Goal: Task Accomplishment & Management: Manage account settings

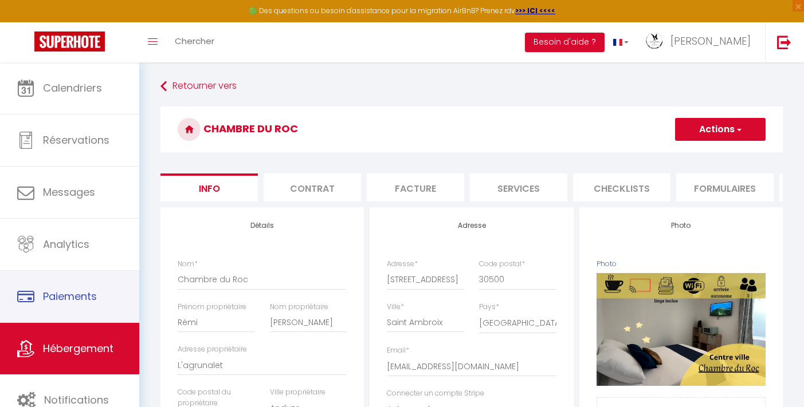
select select "boutique_hotels_and_more"
select select "aparthotel"
select select "2"
select select "1"
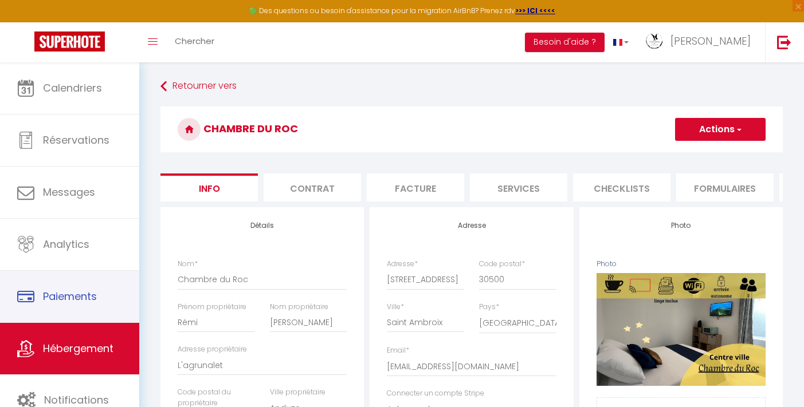
select select "16:00"
select select "23:45"
select select "10:00"
select select "21:00"
select select "14584"
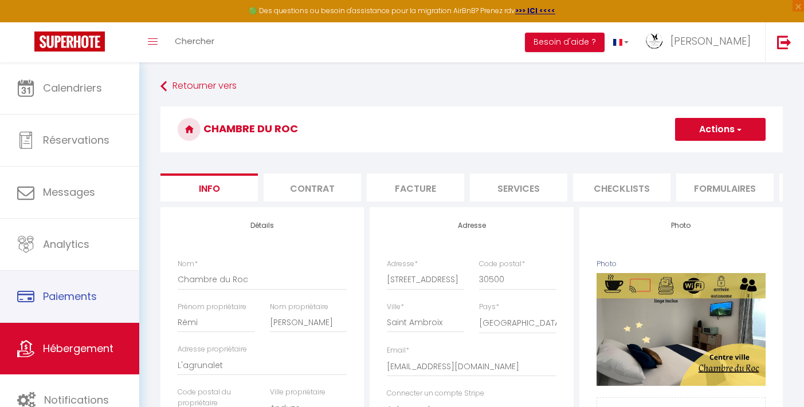
select select "28"
select select "48420"
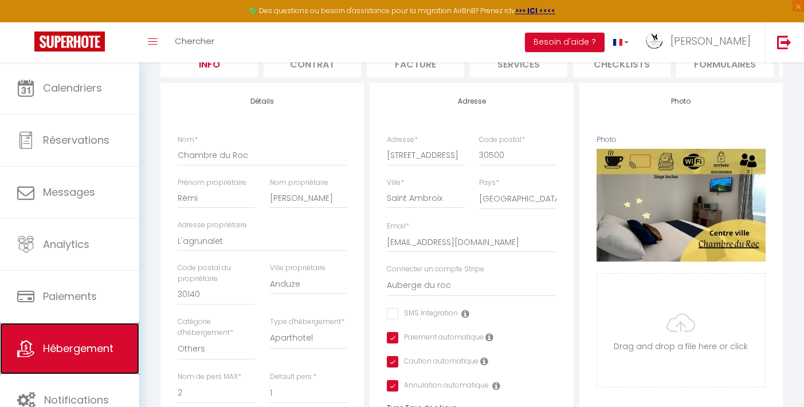
scroll to position [124, 0]
click at [107, 356] on link "Hébergement" at bounding box center [69, 349] width 139 height 52
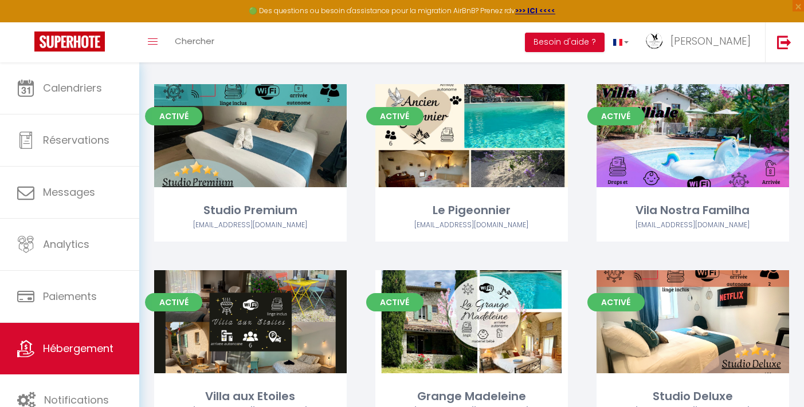
scroll to position [266, 0]
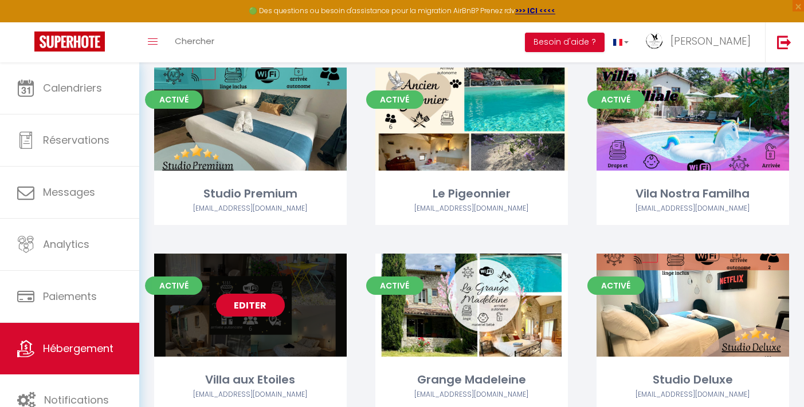
click at [253, 307] on link "Editer" at bounding box center [250, 305] width 69 height 23
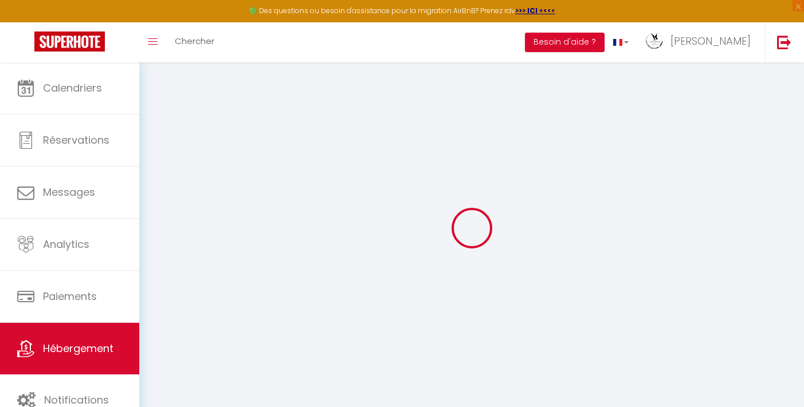
select select
checkbox input "false"
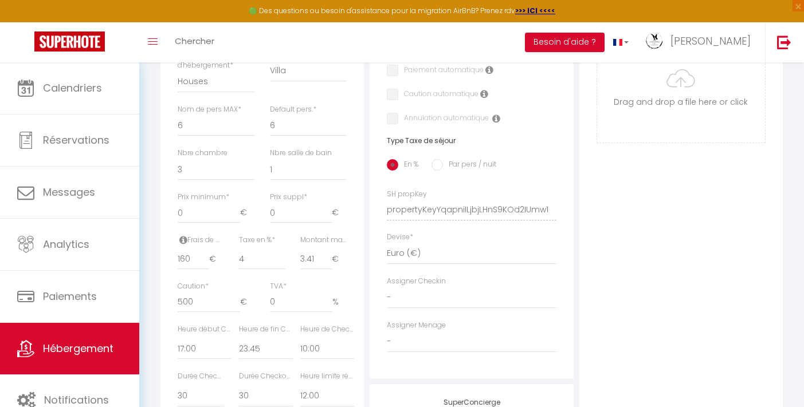
scroll to position [394, 0]
click at [176, 310] on div "Caution * 500 €" at bounding box center [216, 300] width 92 height 43
type input "600"
select select
checkbox input "false"
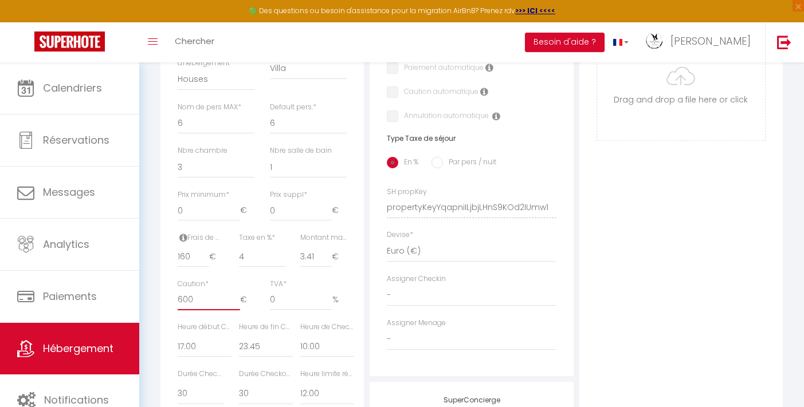
checkbox input "false"
type input "600"
click at [607, 257] on div "Photo Photo Supprimer Drag and drop a file here or click Ooops, something wrong…" at bounding box center [680, 199] width 203 height 773
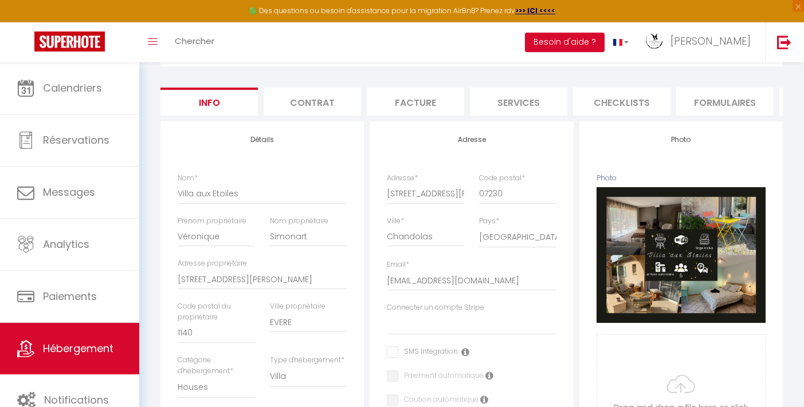
scroll to position [0, 0]
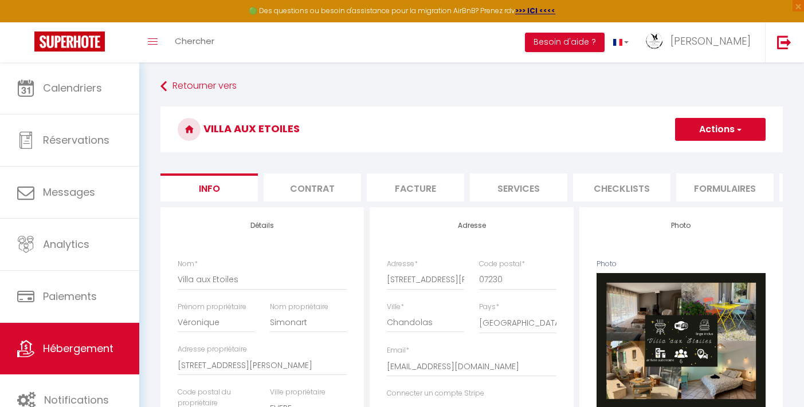
click at [713, 127] on button "Actions" at bounding box center [720, 129] width 91 height 23
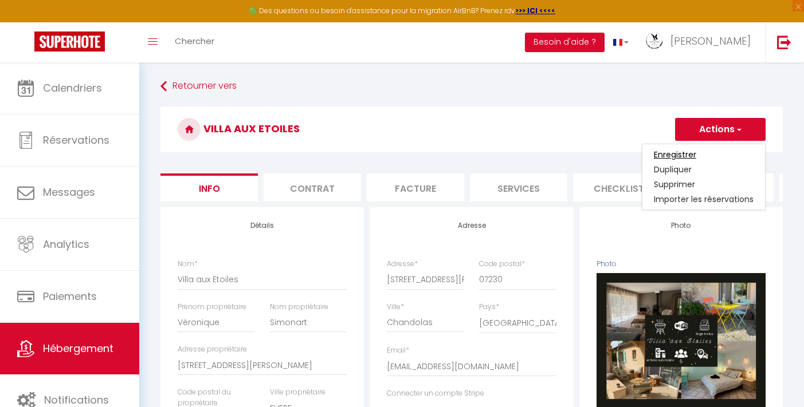
click at [677, 151] on input "Enregistrer" at bounding box center [675, 154] width 42 height 11
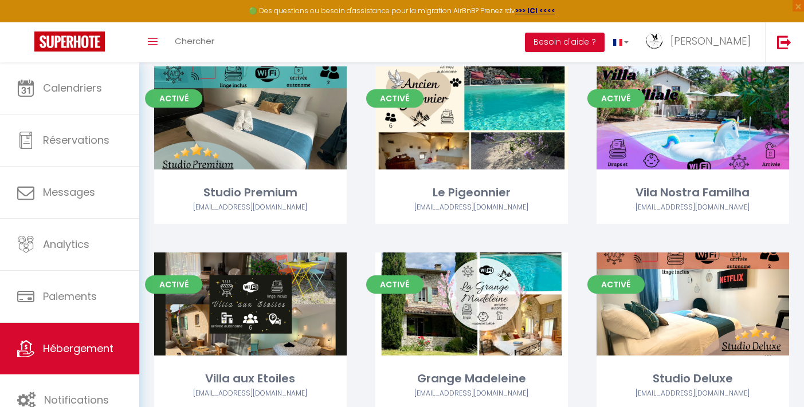
scroll to position [290, 0]
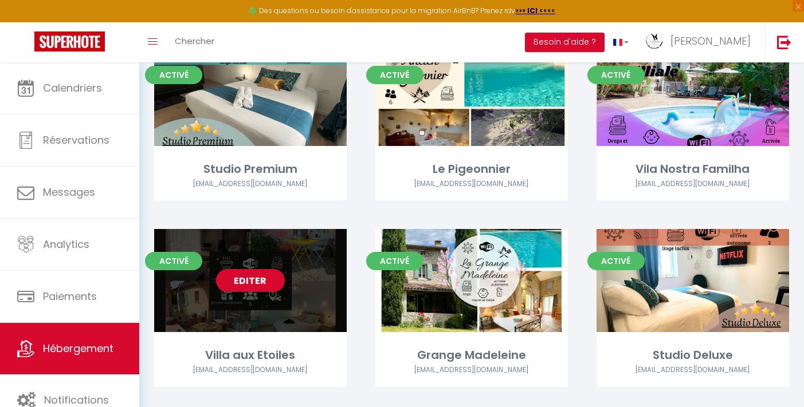
click at [254, 278] on link "Editer" at bounding box center [250, 280] width 69 height 23
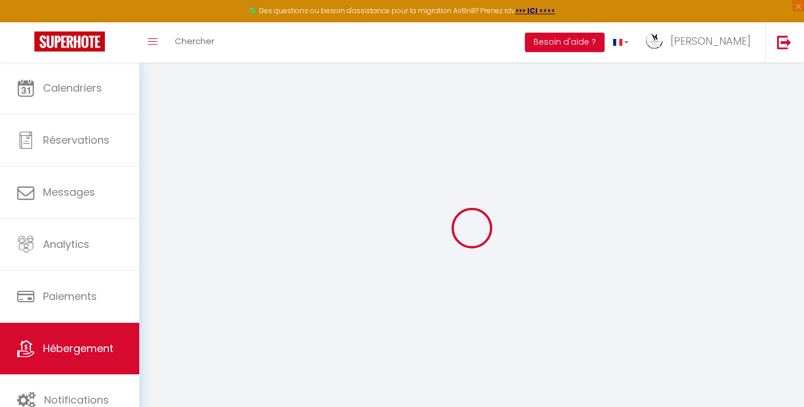
select select "22875-1460670221143462416"
select select "+ 15 %"
select select "+ 20 %"
select select "+ 5 %"
select select "+ 15 %"
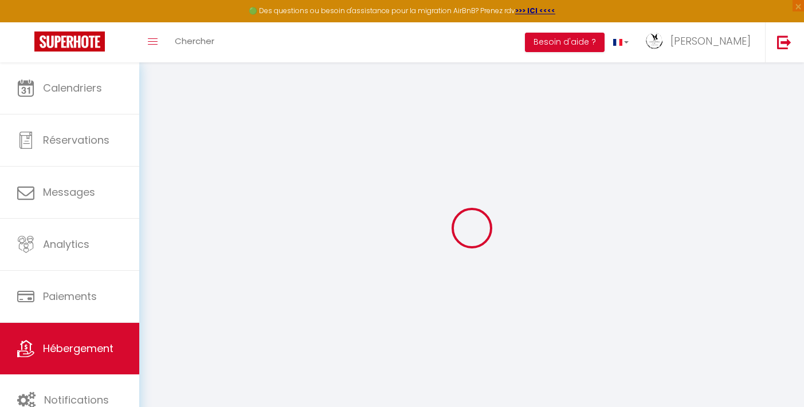
select select
checkbox input "false"
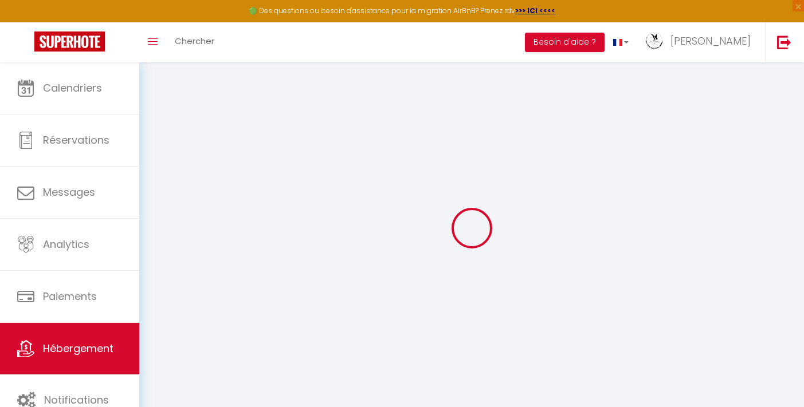
select select
select select "EUR"
select select
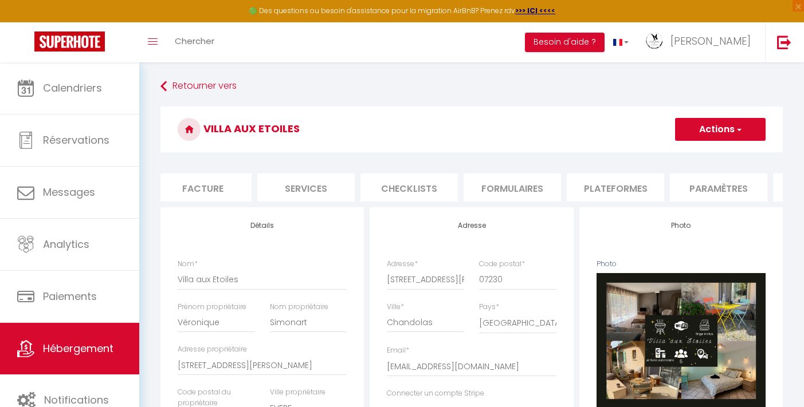
scroll to position [0, 224]
click at [615, 190] on li "Plateformes" at bounding box center [603, 188] width 97 height 28
select select
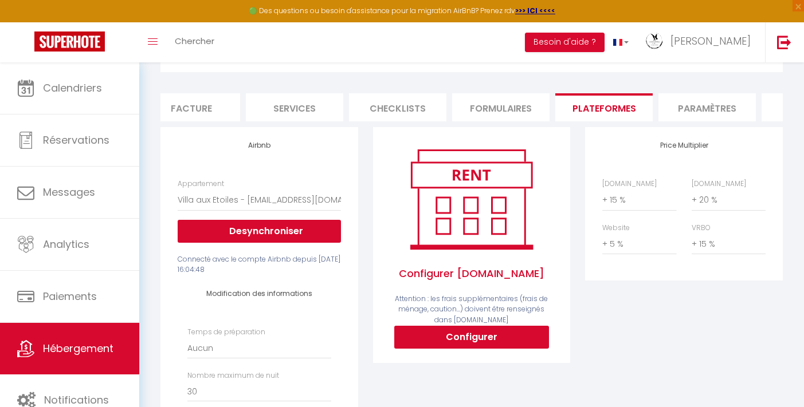
scroll to position [159, 0]
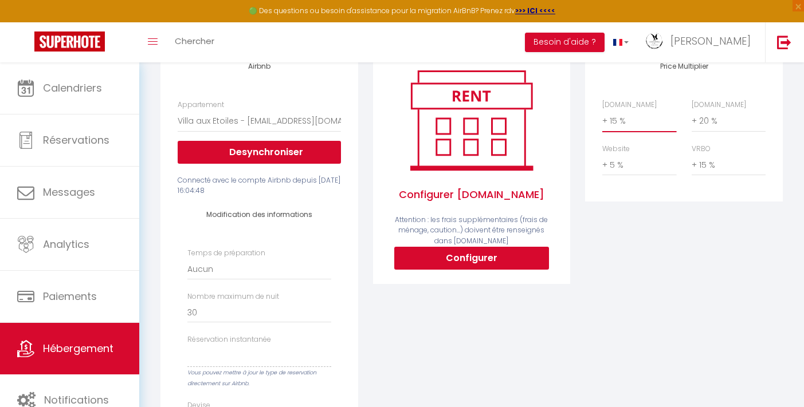
click at [651, 128] on select "0 + 1 % + 2 % + 3 % + 4 % + 5 % + 6 % + 7 % + 8 % + 9 %" at bounding box center [639, 121] width 74 height 22
select select "+ 25 %"
select select
click at [715, 128] on select "0 + 1 % + 2 % + 3 % + 4 % + 5 % + 6 % + 7 % + 8 % + 9 %" at bounding box center [729, 121] width 74 height 22
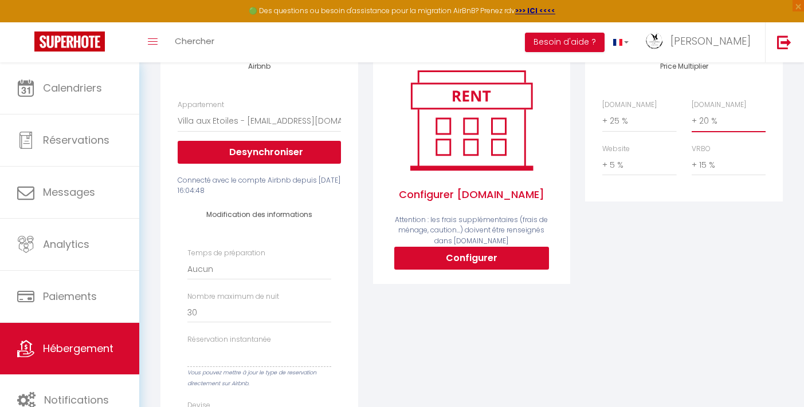
select select "+ 32 %"
select select
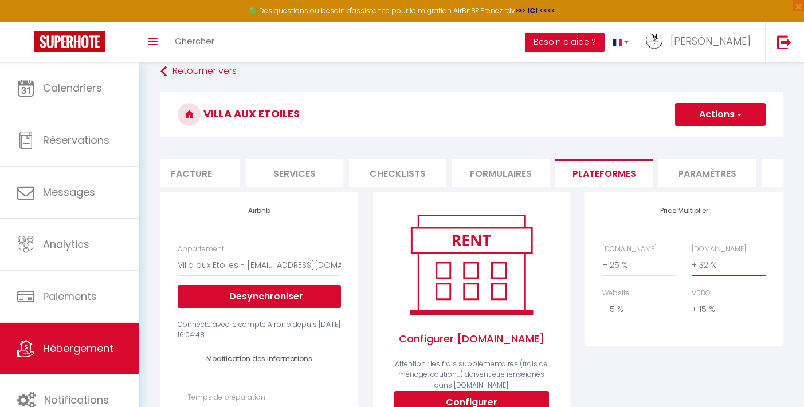
scroll to position [10, 0]
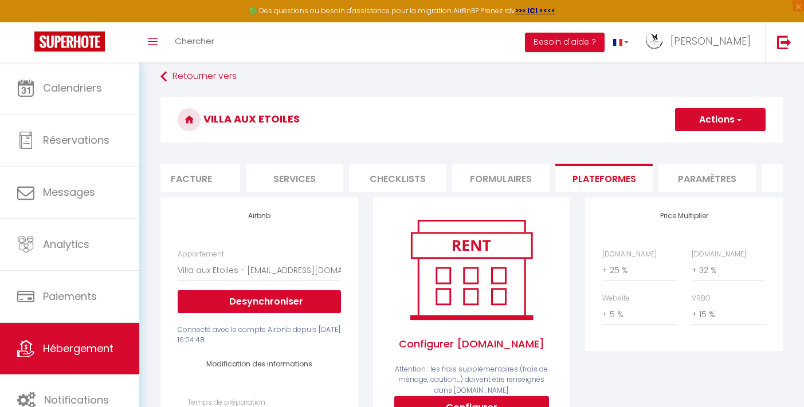
click at [713, 119] on button "Actions" at bounding box center [720, 119] width 91 height 23
click at [700, 146] on link "Enregistrer" at bounding box center [719, 145] width 91 height 15
select select
select select "EUR"
select select
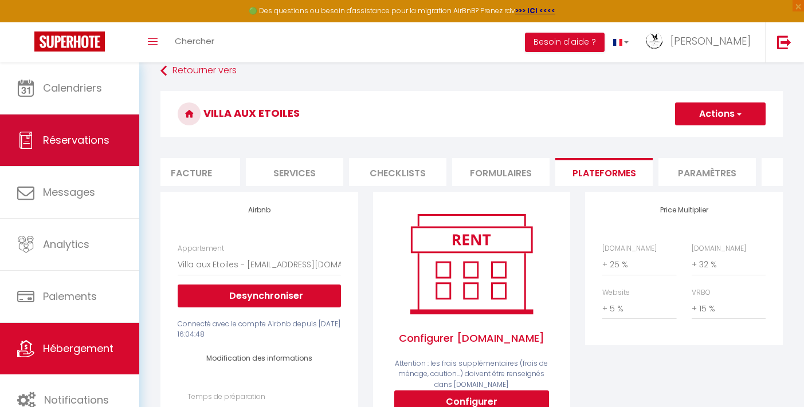
scroll to position [17, 0]
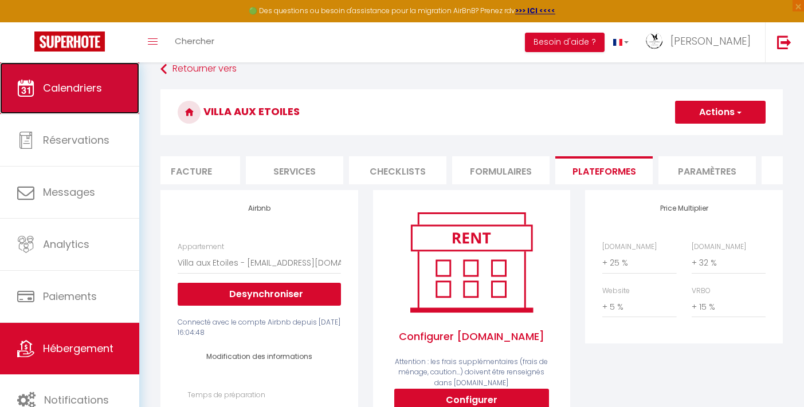
click at [108, 96] on link "Calendriers" at bounding box center [69, 88] width 139 height 52
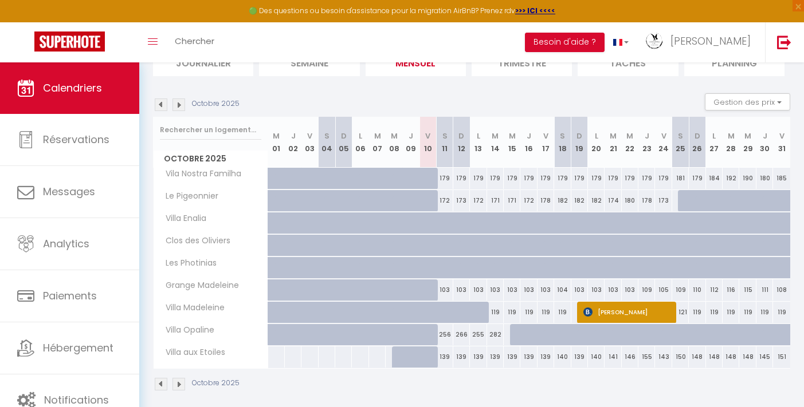
scroll to position [103, 0]
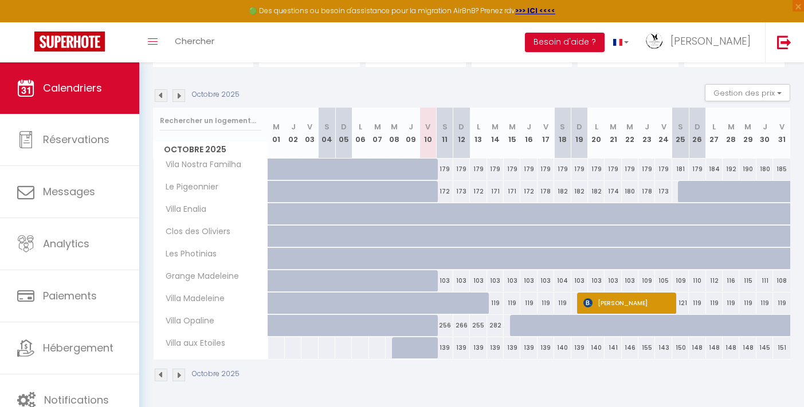
click at [446, 347] on div "139" at bounding box center [444, 347] width 17 height 21
type input "139"
type input "[DATE]"
type input "Dim 12 Octobre 2025"
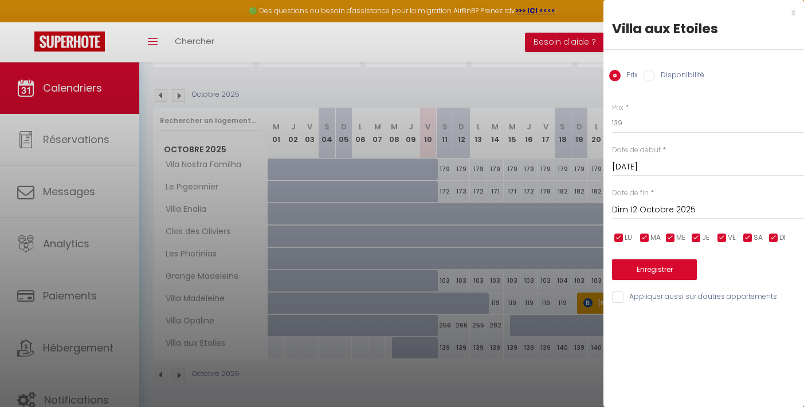
click at [575, 55] on div at bounding box center [402, 203] width 804 height 407
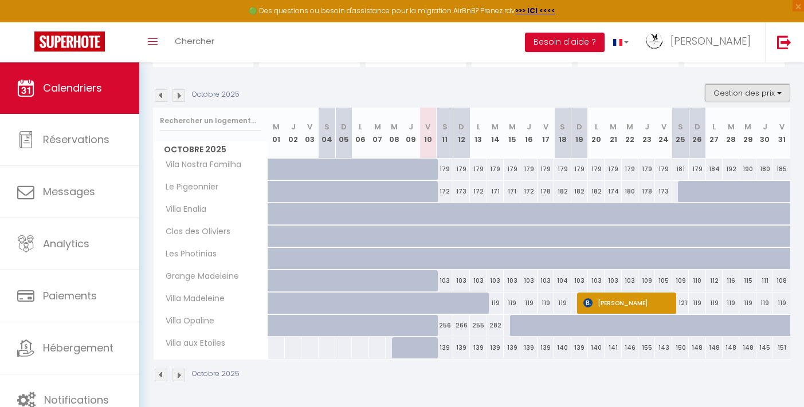
click at [723, 93] on button "Gestion des prix" at bounding box center [747, 92] width 85 height 17
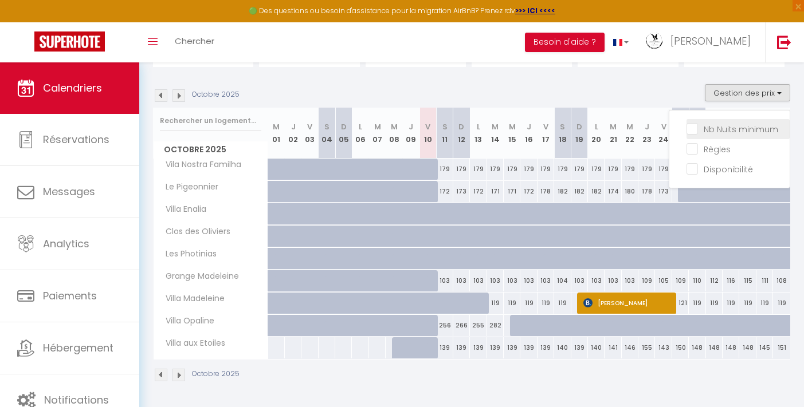
click at [716, 128] on input "Nb Nuits minimum" at bounding box center [737, 128] width 103 height 11
checkbox input "true"
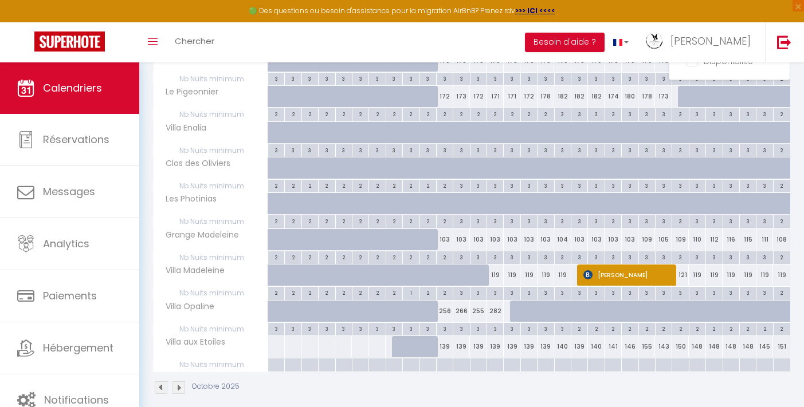
scroll to position [223, 0]
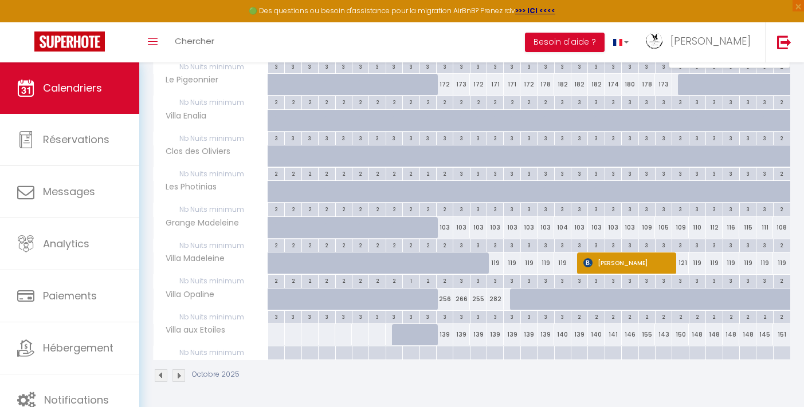
click at [447, 355] on div at bounding box center [444, 353] width 17 height 13
type input "[DATE]"
type input "Dim 12 Octobre 2025"
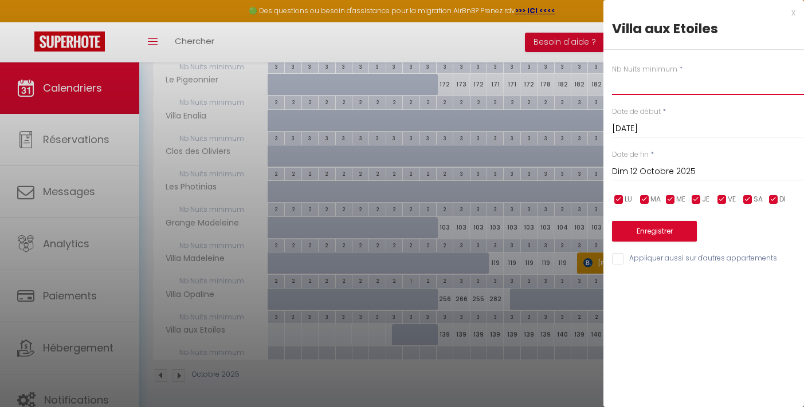
click at [648, 83] on input "text" at bounding box center [708, 84] width 192 height 21
type input "2"
click at [673, 165] on input "Dim 12 Octobre 2025" at bounding box center [708, 171] width 192 height 15
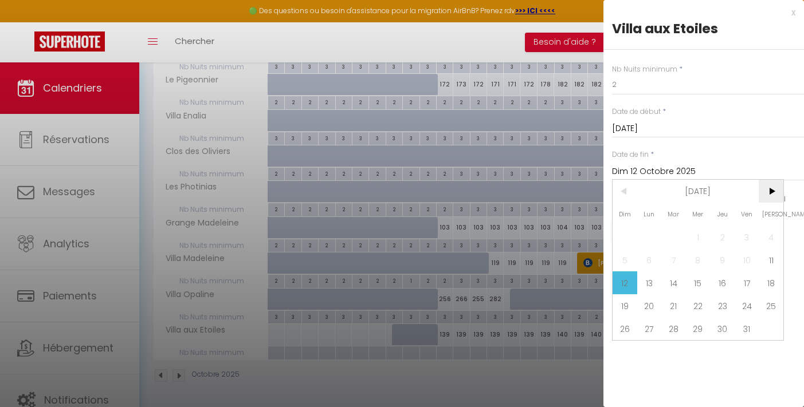
click at [769, 191] on span ">" at bounding box center [771, 191] width 25 height 23
click at [771, 190] on span ">" at bounding box center [771, 191] width 25 height 23
click at [697, 325] on span "31" at bounding box center [698, 328] width 25 height 23
type input "Mer 31 Décembre 2025"
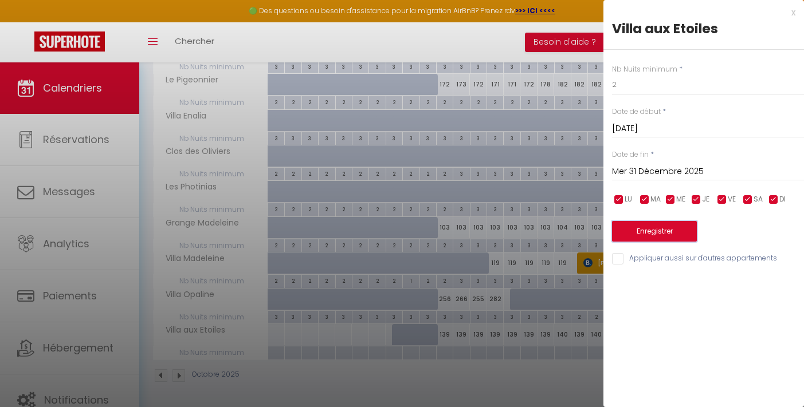
click at [694, 233] on button "Enregistrer" at bounding box center [654, 231] width 85 height 21
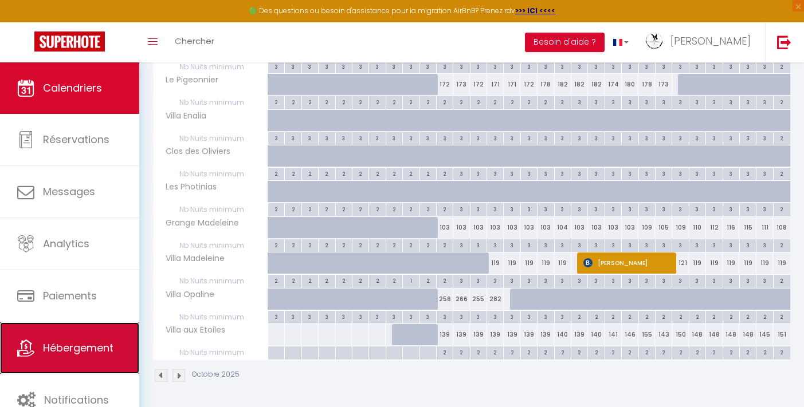
click at [100, 342] on span "Hébergement" at bounding box center [78, 348] width 70 height 14
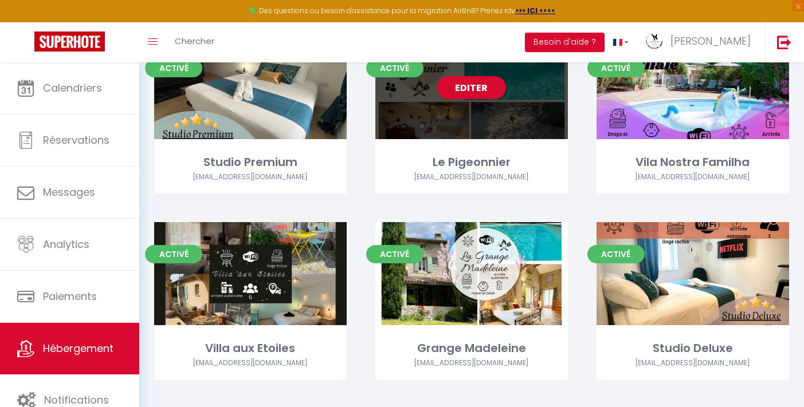
scroll to position [328, 0]
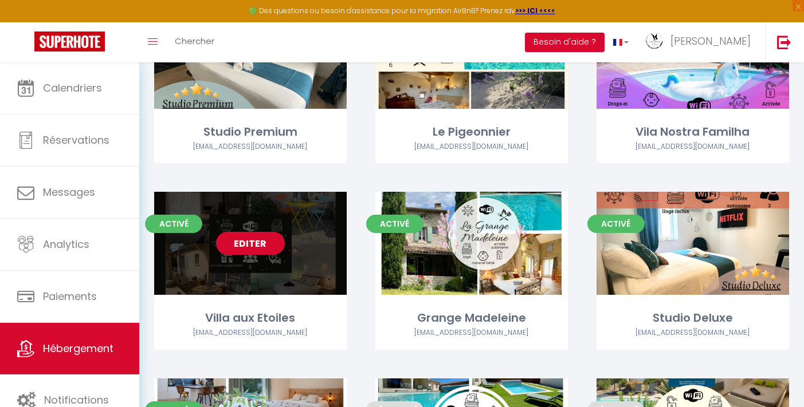
click at [242, 236] on link "Editer" at bounding box center [250, 243] width 69 height 23
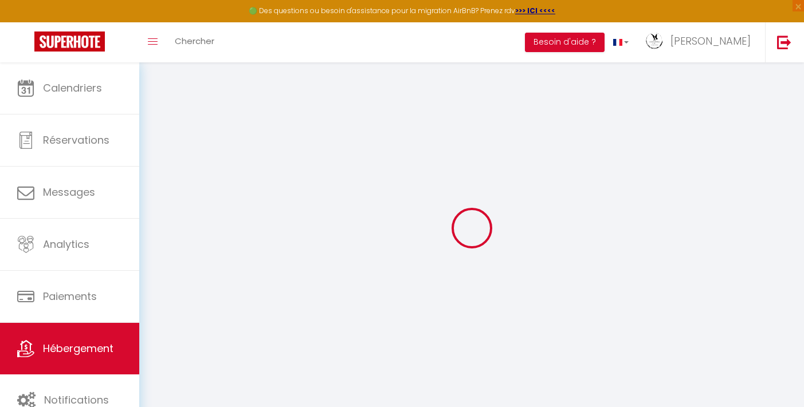
select select "+ 25 %"
select select "+ 32 %"
select select "+ 5 %"
select select "+ 15 %"
select select "22875-1460670221143462416"
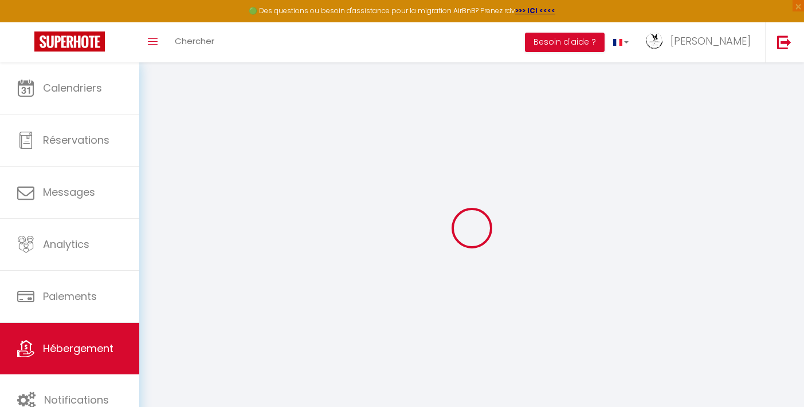
select select
checkbox input "false"
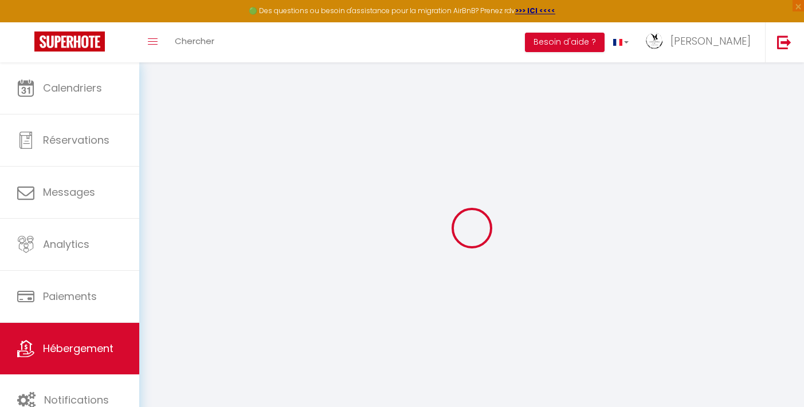
select select
select select "EUR"
select select
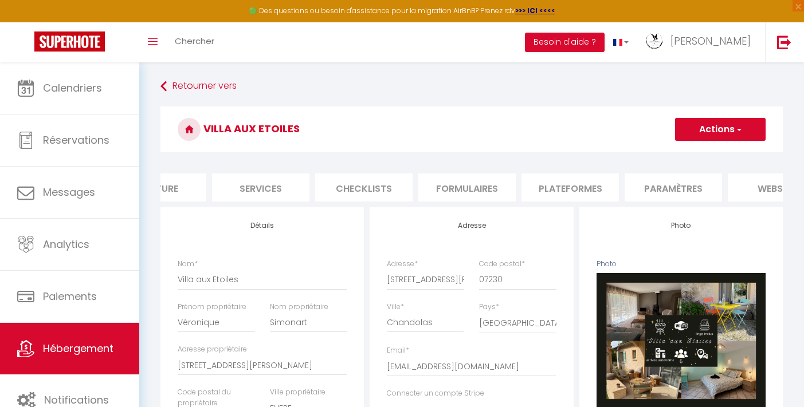
scroll to position [0, 264]
click at [549, 186] on li "Plateformes" at bounding box center [563, 188] width 97 height 28
select select
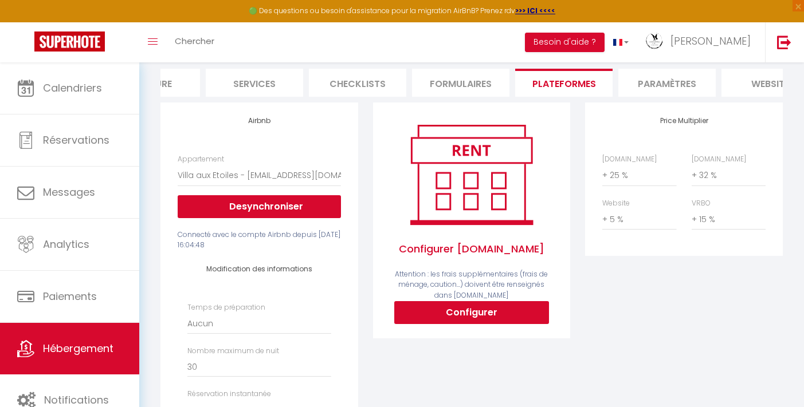
scroll to position [132, 0]
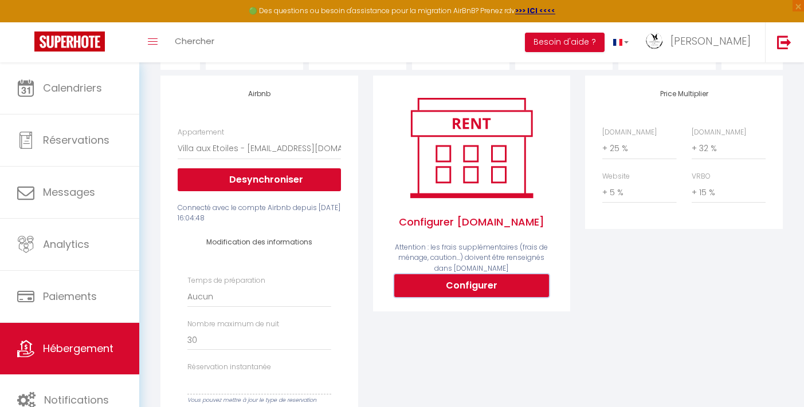
click at [453, 289] on button "Configurer" at bounding box center [471, 285] width 155 height 23
select select
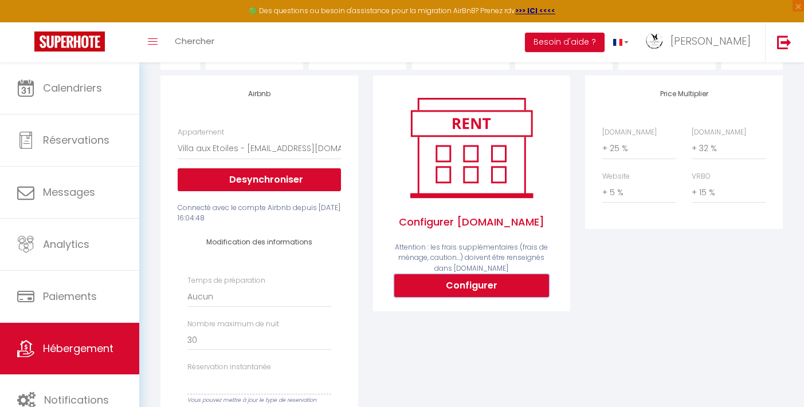
type input "[PERSON_NAME][EMAIL_ADDRESS][DOMAIN_NAME]"
type input "[EMAIL_ADDRESS][DOMAIN_NAME]"
select select
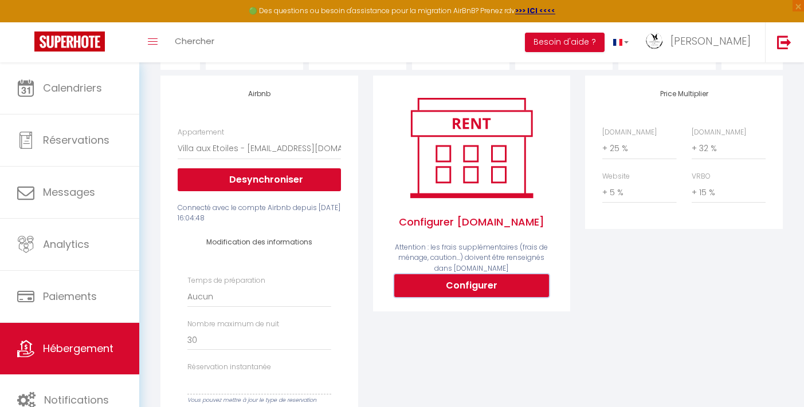
select select
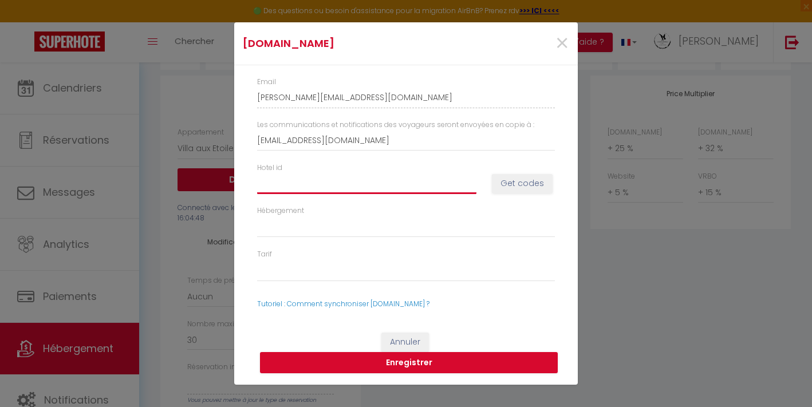
paste input "15081445"
type input "15081445"
select select
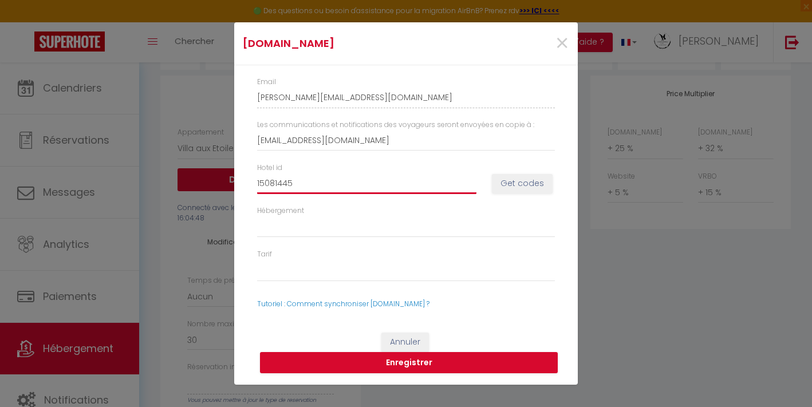
select select
type input "15081445"
click at [524, 186] on button "Get codes" at bounding box center [522, 183] width 61 height 19
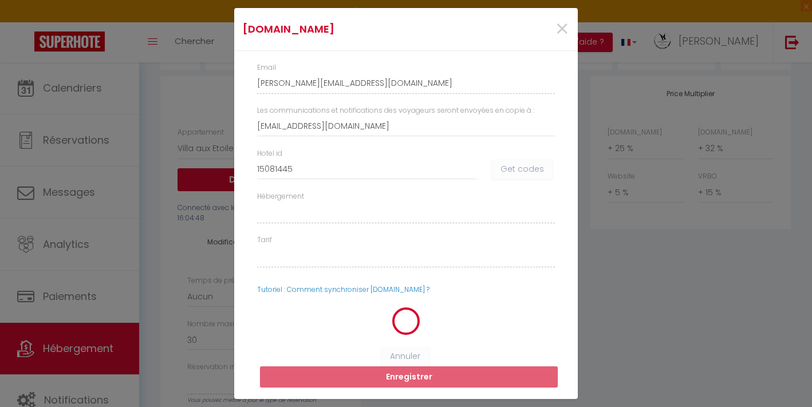
select select
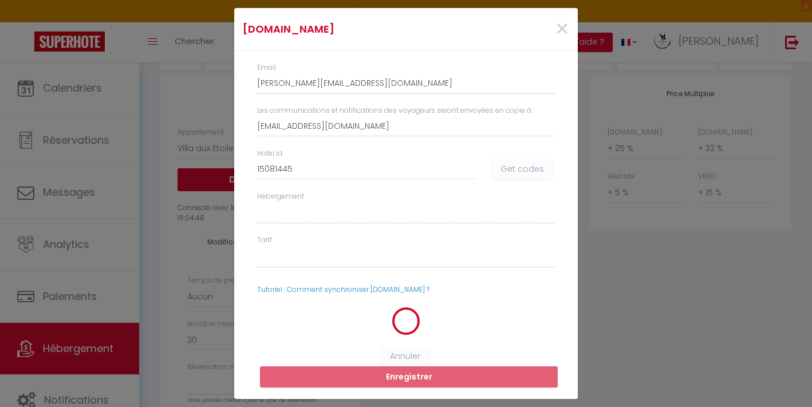
select select
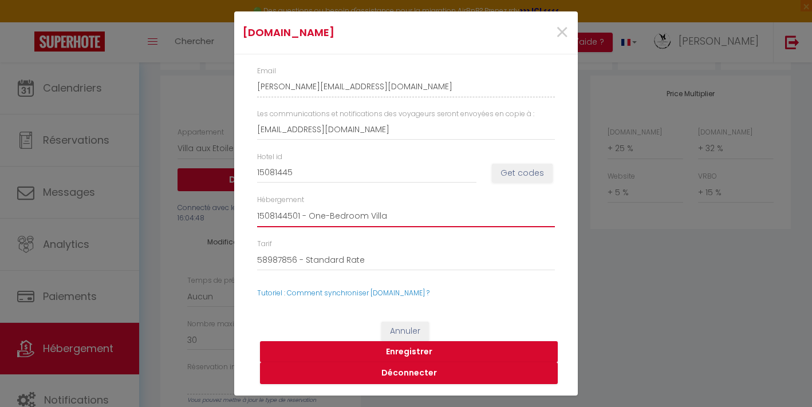
click at [366, 217] on select "1508144501 - One-Bedroom Villa" at bounding box center [406, 217] width 298 height 22
click at [390, 218] on select "1508144501 - One-Bedroom Villa" at bounding box center [406, 217] width 298 height 22
click at [446, 351] on button "Enregistrer" at bounding box center [409, 352] width 298 height 22
select select
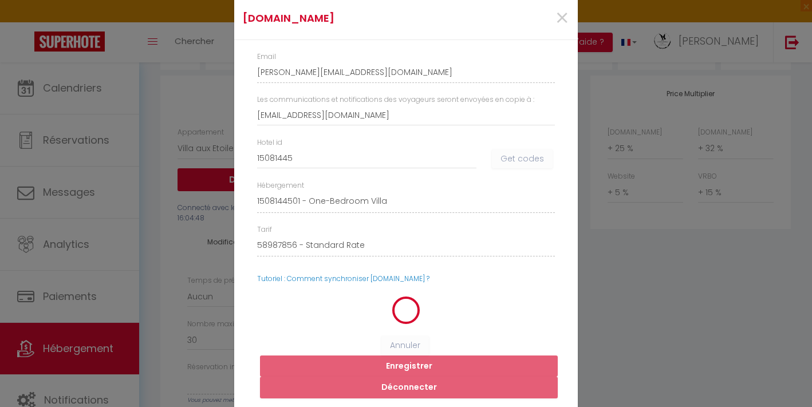
select select
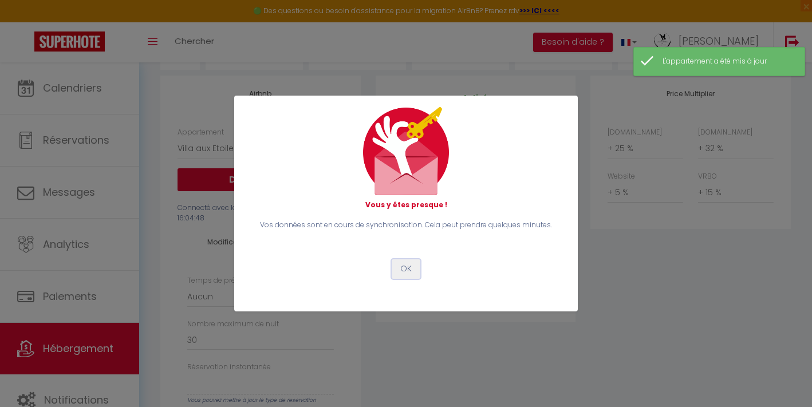
click at [402, 269] on button "OK" at bounding box center [406, 269] width 29 height 19
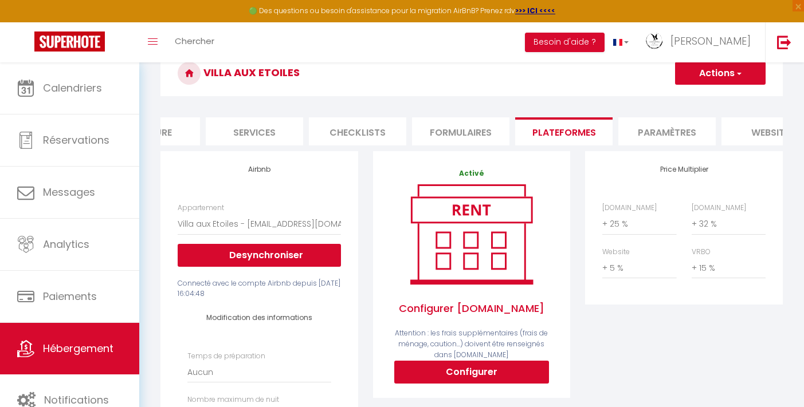
scroll to position [38, 0]
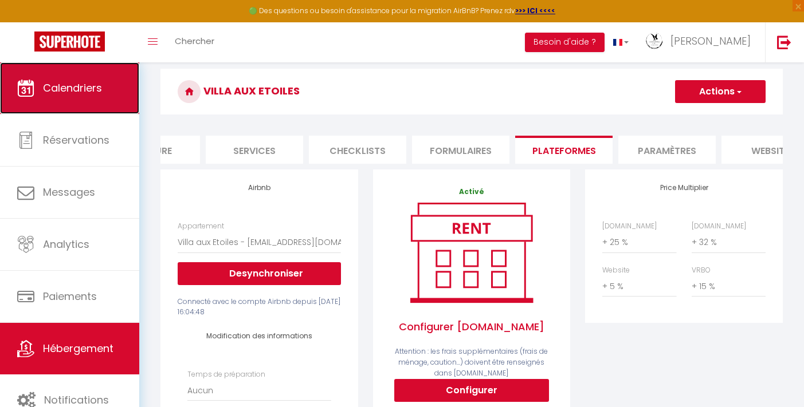
click at [89, 97] on link "Calendriers" at bounding box center [69, 88] width 139 height 52
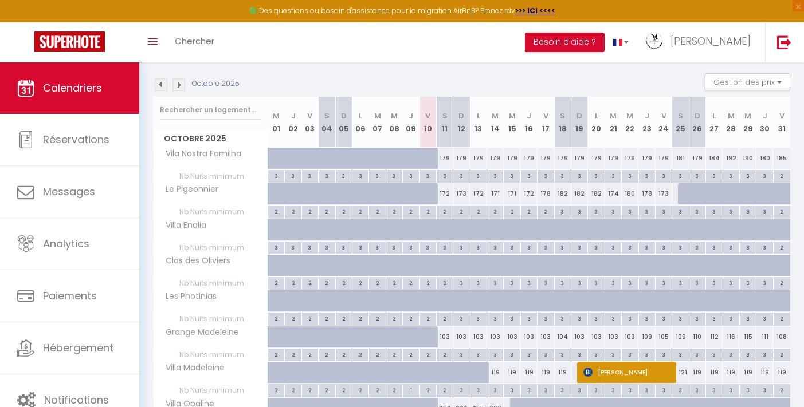
scroll to position [111, 0]
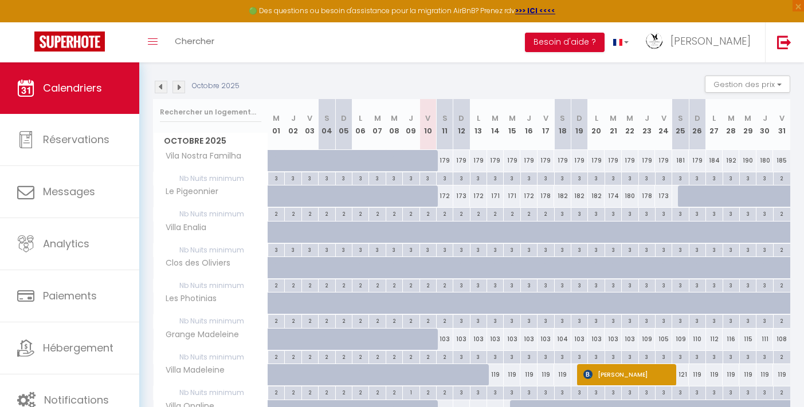
click at [178, 86] on img at bounding box center [178, 87] width 13 height 13
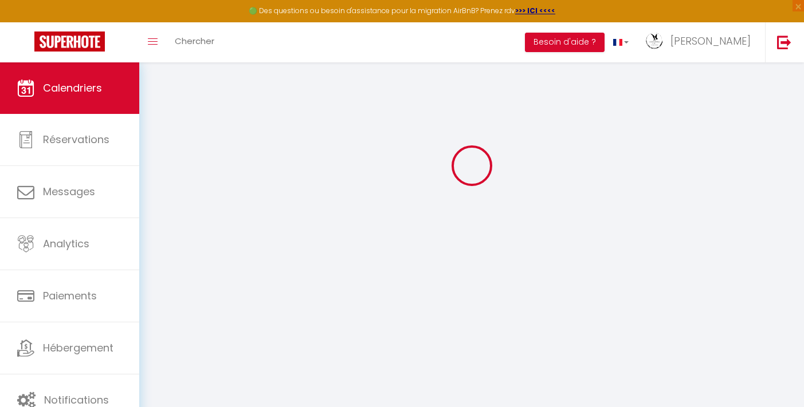
scroll to position [62, 0]
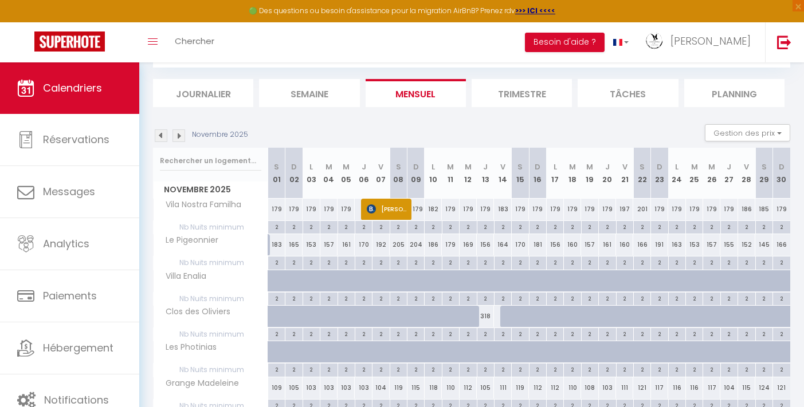
click at [178, 129] on img at bounding box center [178, 135] width 13 height 13
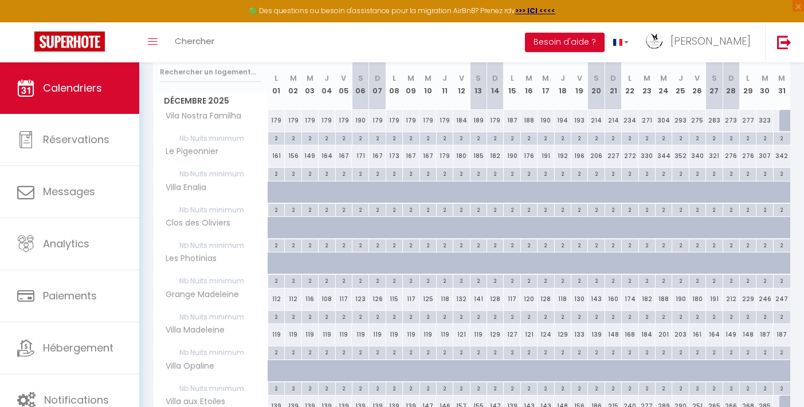
scroll to position [214, 0]
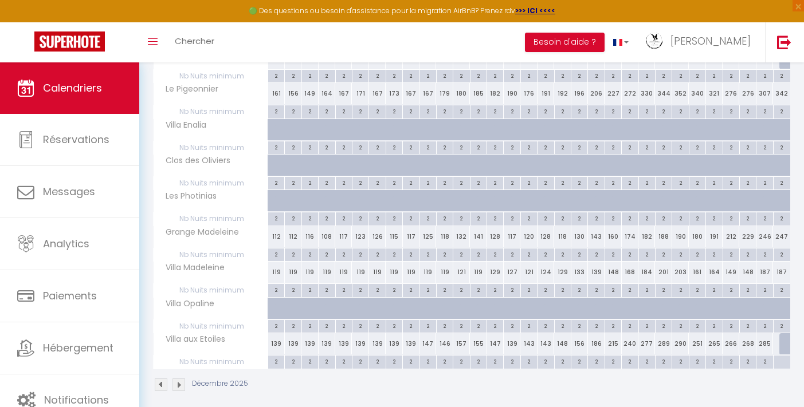
click at [779, 365] on div at bounding box center [781, 362] width 17 height 13
type input "Mer 31 Décembre 2025"
type input "Jeu 01 Janvier 2026"
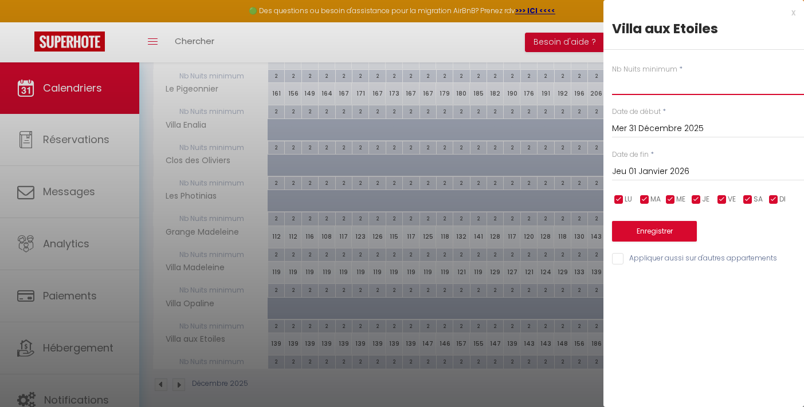
click at [647, 85] on input "text" at bounding box center [708, 84] width 192 height 21
type input "2"
click at [658, 168] on input "Jeu 01 Janvier 2026" at bounding box center [708, 171] width 192 height 15
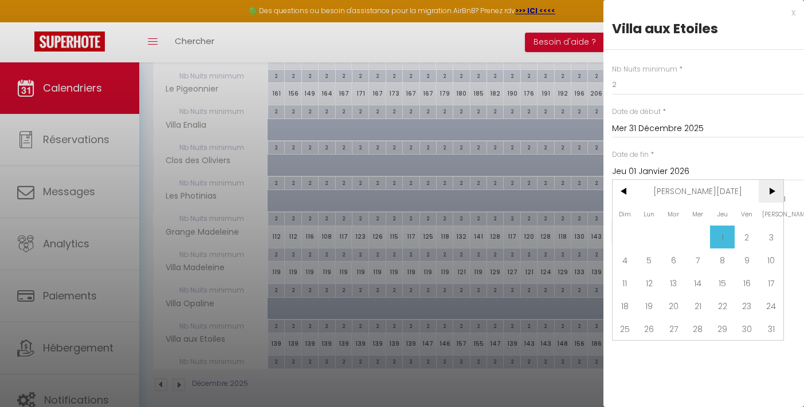
click at [767, 190] on span ">" at bounding box center [771, 191] width 25 height 23
click at [772, 197] on span ">" at bounding box center [771, 191] width 25 height 23
click at [678, 330] on span "31" at bounding box center [673, 328] width 25 height 23
type input "[DATE]"
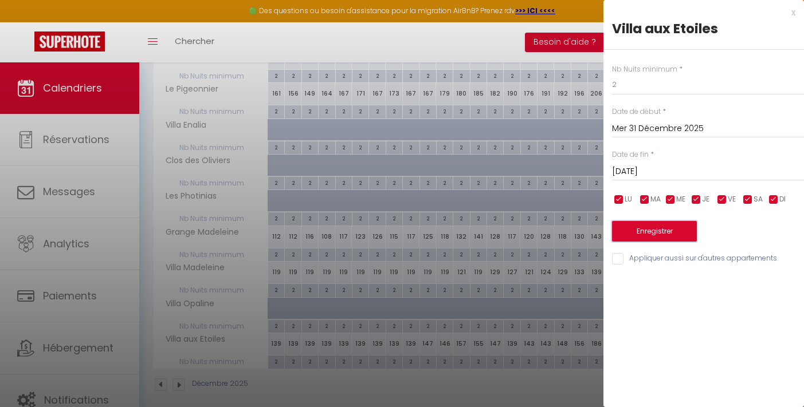
click at [676, 237] on button "Enregistrer" at bounding box center [654, 231] width 85 height 21
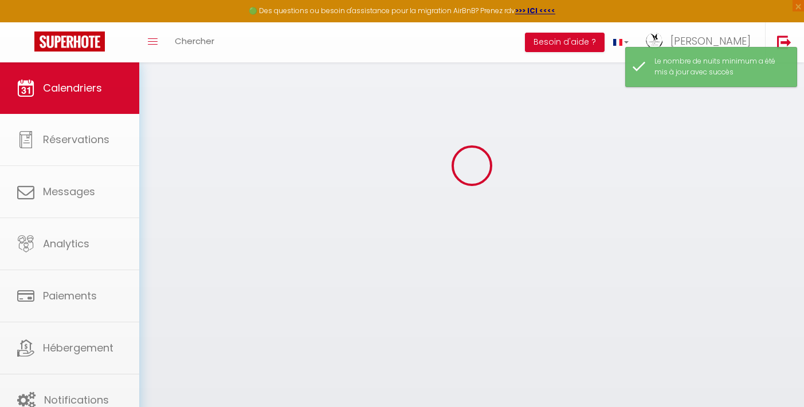
select select
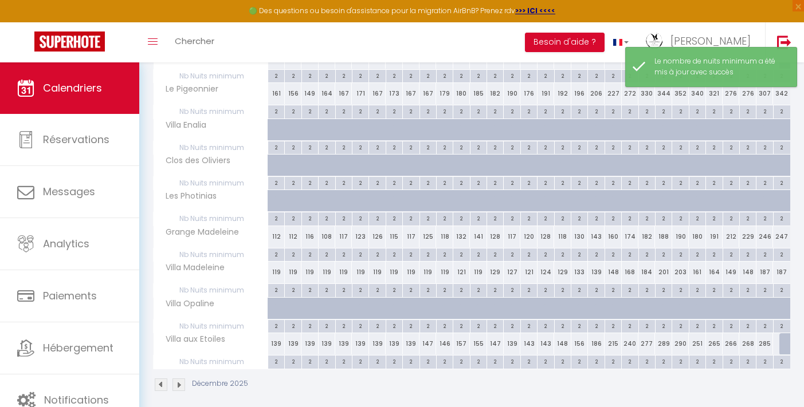
click at [784, 345] on div at bounding box center [787, 344] width 17 height 22
type input "323"
select select "1"
type input "Mer 31 Décembre 2025"
type input "Jeu 01 Janvier 2026"
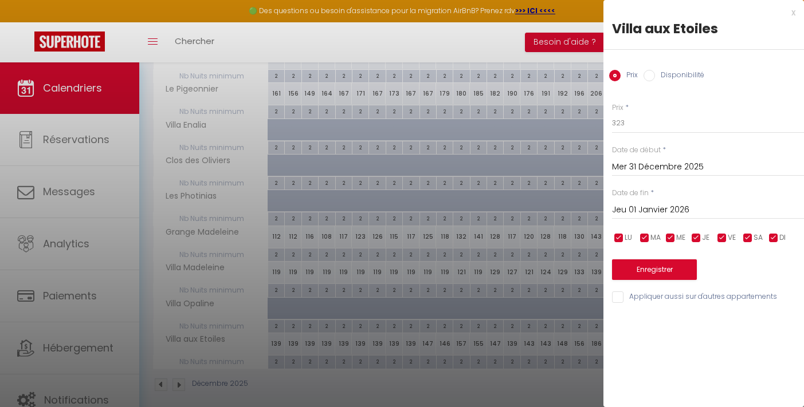
click at [663, 74] on label "Disponibilité" at bounding box center [679, 76] width 49 height 13
click at [655, 74] on input "Disponibilité" at bounding box center [648, 75] width 11 height 11
radio input "true"
radio input "false"
click at [659, 209] on input "Jeu 01 Janvier 2026" at bounding box center [708, 211] width 192 height 15
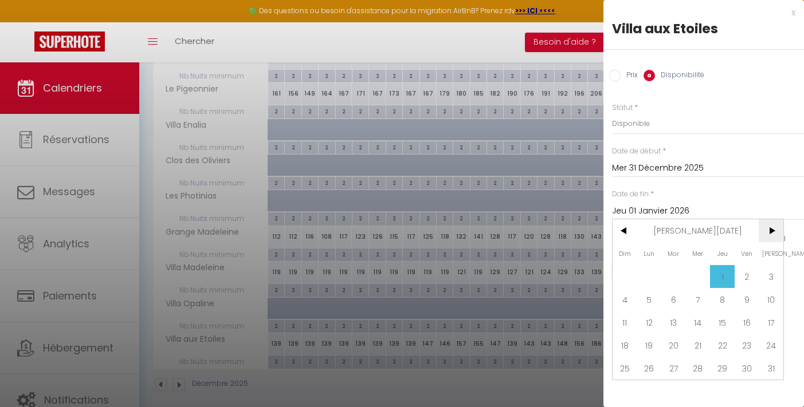
click at [766, 231] on span ">" at bounding box center [771, 230] width 25 height 23
click at [679, 365] on span "31" at bounding box center [673, 368] width 25 height 23
type input "[DATE]"
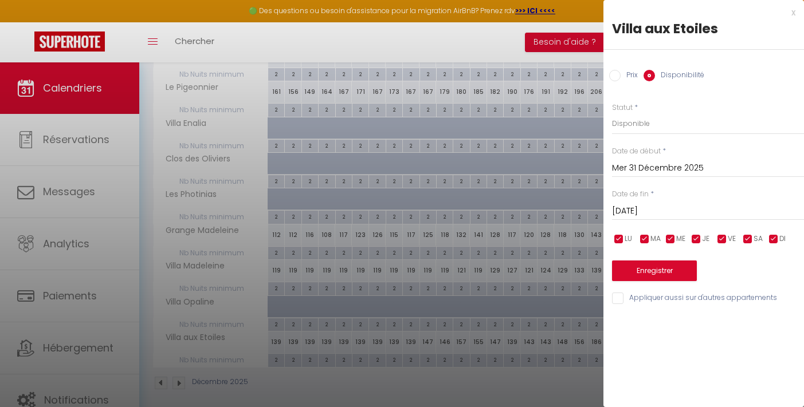
scroll to position [216, 0]
click at [680, 270] on button "Enregistrer" at bounding box center [654, 271] width 85 height 21
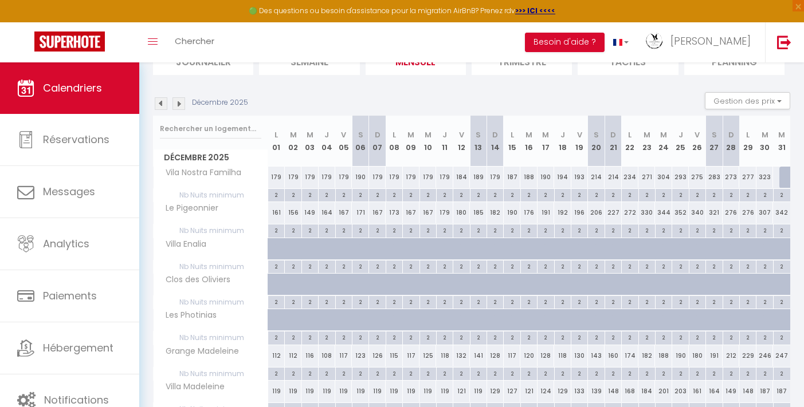
scroll to position [29, 0]
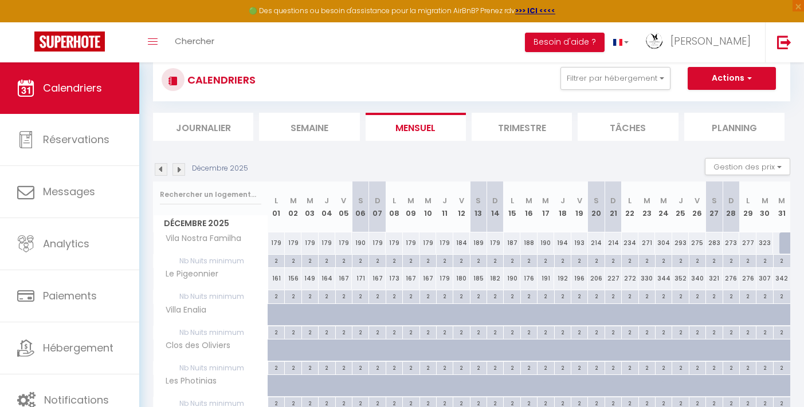
click at [178, 167] on img at bounding box center [178, 169] width 13 height 13
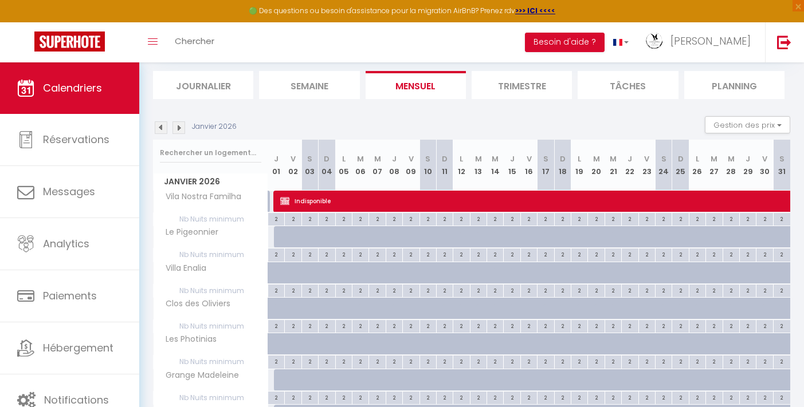
scroll to position [75, 0]
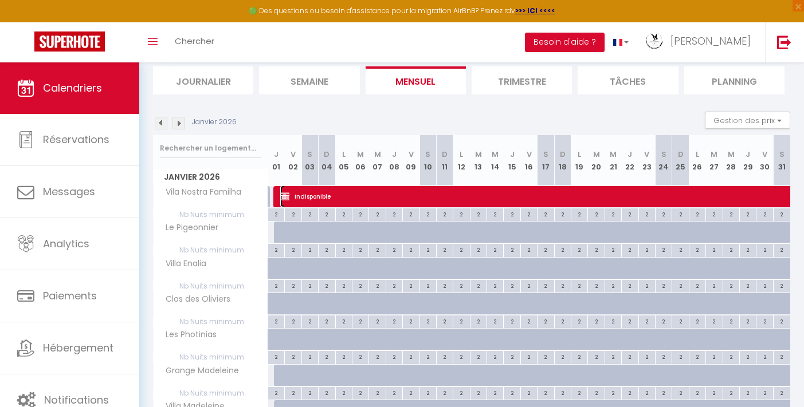
click at [281, 198] on img at bounding box center [284, 196] width 9 height 9
select select "OK"
select select "KO"
select select "0"
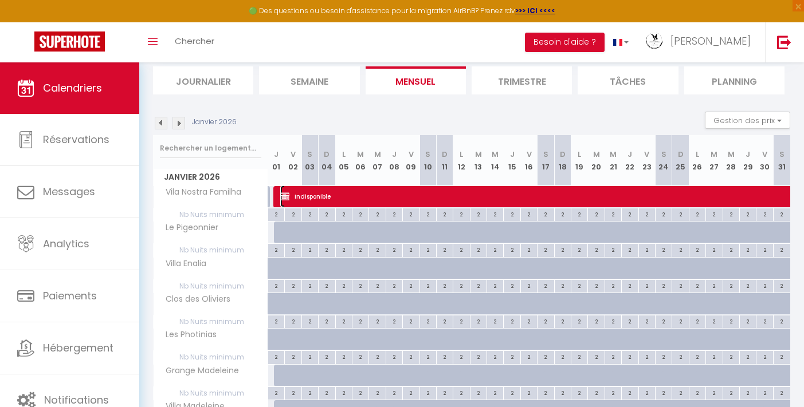
select select "1"
select select
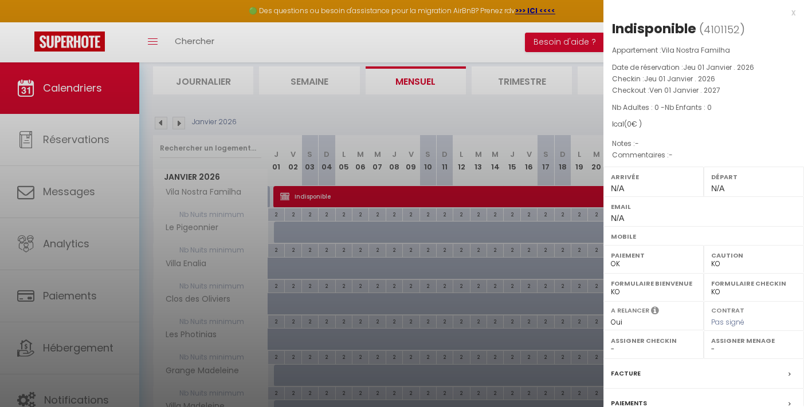
click at [787, 10] on div "x Indisponible ( 4101152 ) Appartement : Vila Nostra Familha Date de réservatio…" at bounding box center [703, 261] width 201 height 523
click at [786, 12] on div "x" at bounding box center [699, 13] width 192 height 14
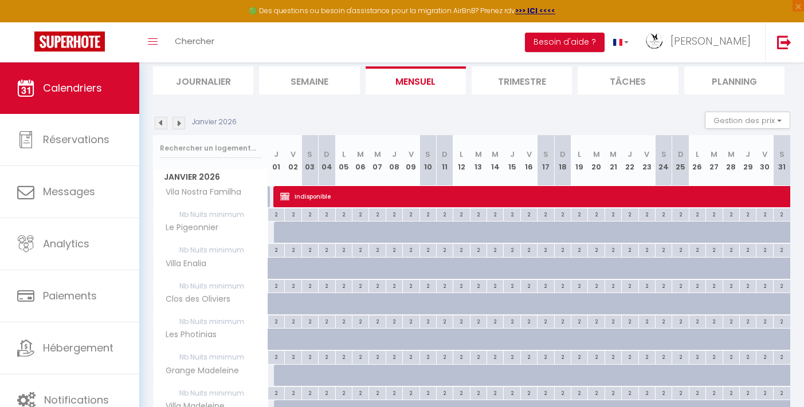
click at [269, 197] on div at bounding box center [265, 197] width 10 height 22
click at [162, 121] on img at bounding box center [161, 123] width 13 height 13
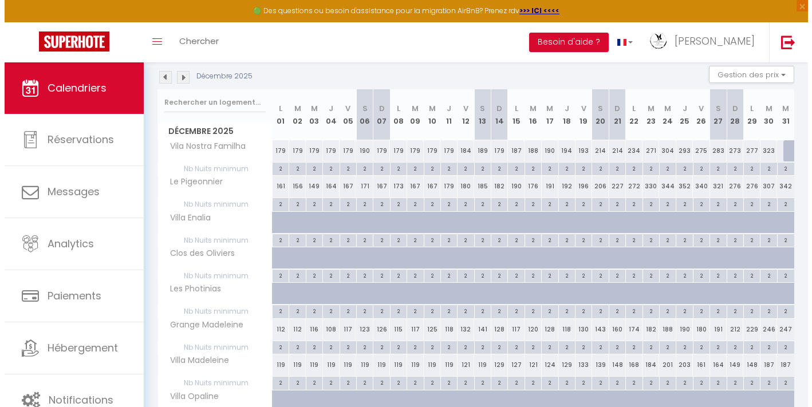
scroll to position [120, 0]
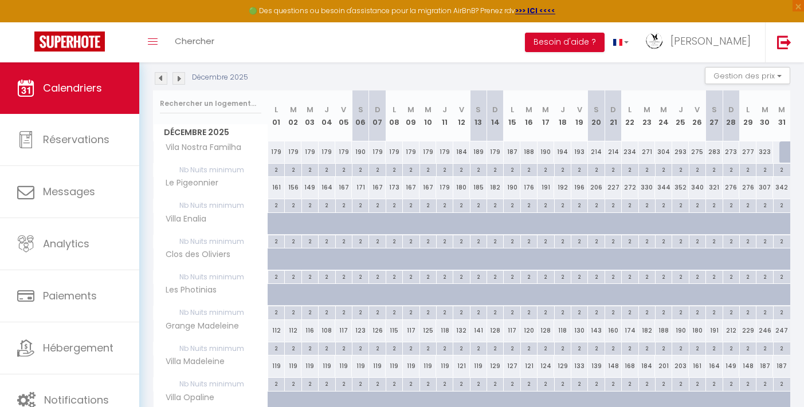
click at [785, 154] on div at bounding box center [787, 153] width 17 height 22
select select "1"
type input "Mer 31 Décembre 2025"
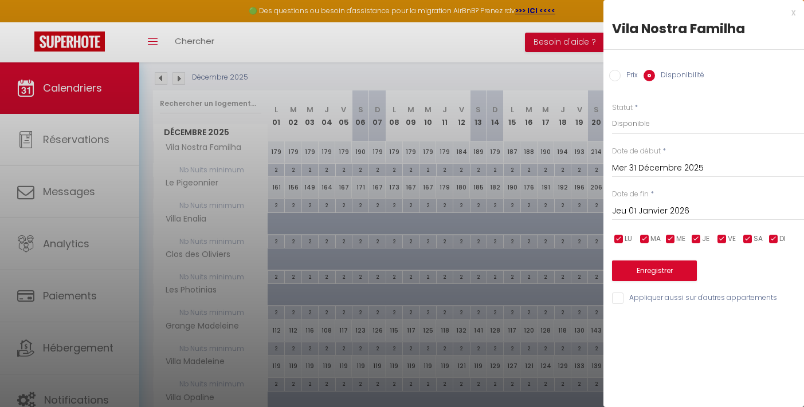
click at [653, 207] on input "Jeu 01 Janvier 2026" at bounding box center [708, 211] width 192 height 15
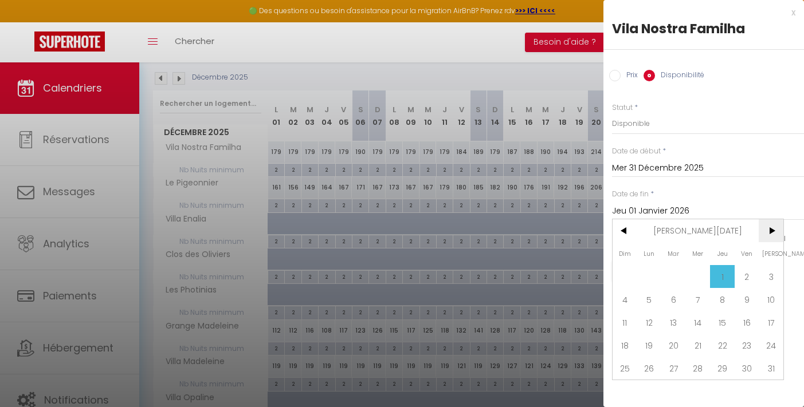
click at [770, 226] on span ">" at bounding box center [771, 230] width 25 height 23
click at [669, 366] on span "31" at bounding box center [673, 368] width 25 height 23
type input "[DATE]"
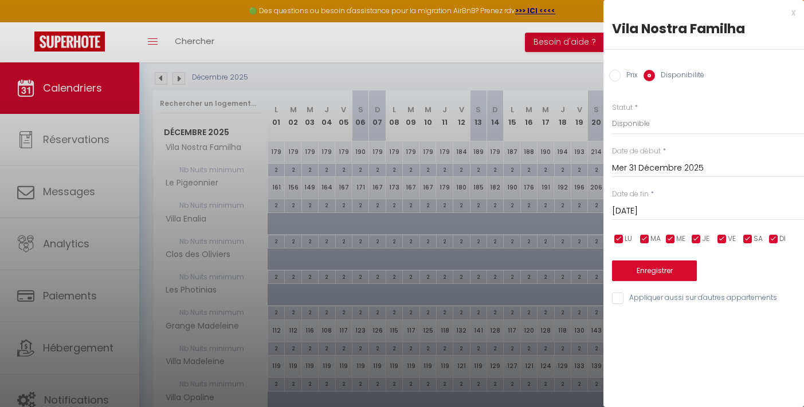
click at [623, 296] on input "Appliquer aussi sur d'autres appartements" at bounding box center [708, 298] width 192 height 11
checkbox input "true"
click at [660, 276] on button "Enregistrer" at bounding box center [654, 271] width 85 height 21
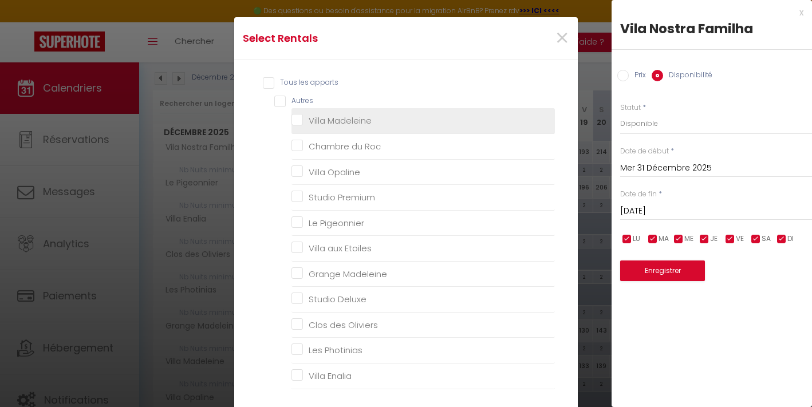
click at [355, 119] on Madeleine "Villa Madeleine" at bounding box center [424, 120] width 264 height 11
checkbox Madeleine "true"
checkbox Roc "false"
checkbox Opaline "false"
checkbox Premium "false"
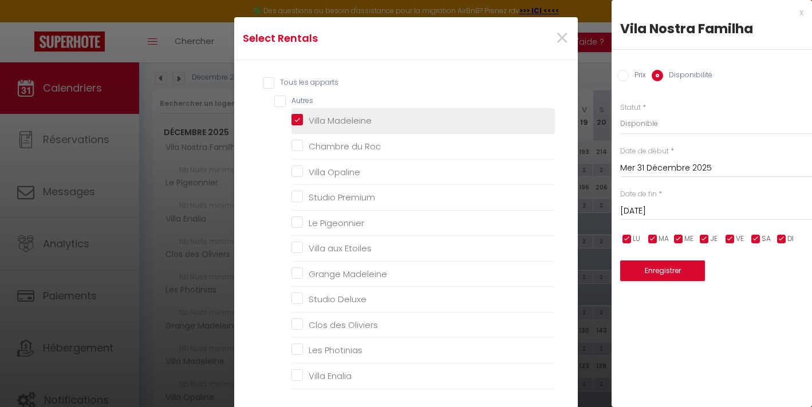
checkbox Pigeonnier "false"
checkbox Etoiles "false"
checkbox Madeleine "false"
checkbox Deluxe "false"
checkbox Oliviers "false"
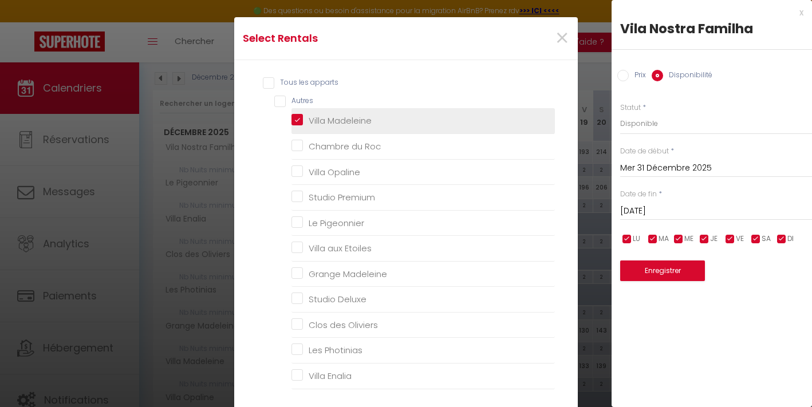
checkbox Photinias "false"
checkbox Enalia "false"
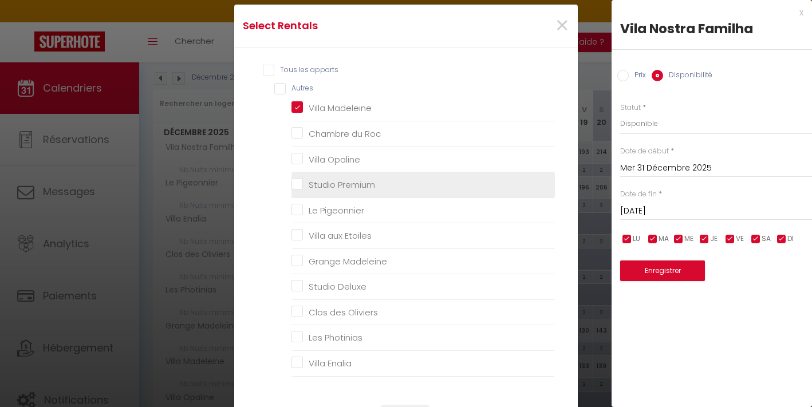
scroll to position [15, 0]
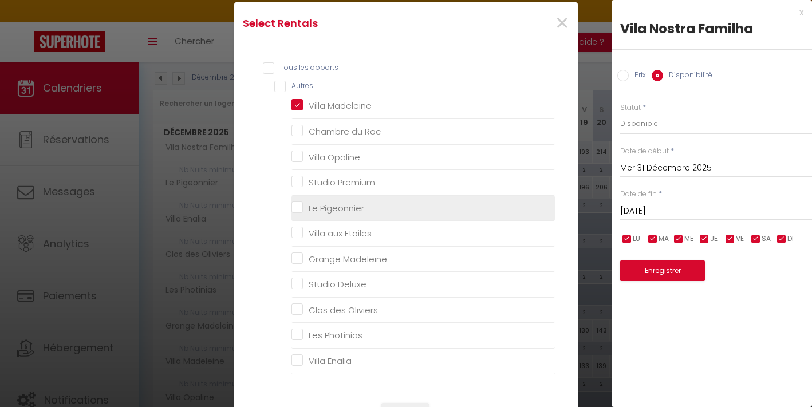
click at [353, 203] on Pigeonnier "Le Pigeonnier" at bounding box center [424, 207] width 264 height 11
checkbox Pigeonnier "true"
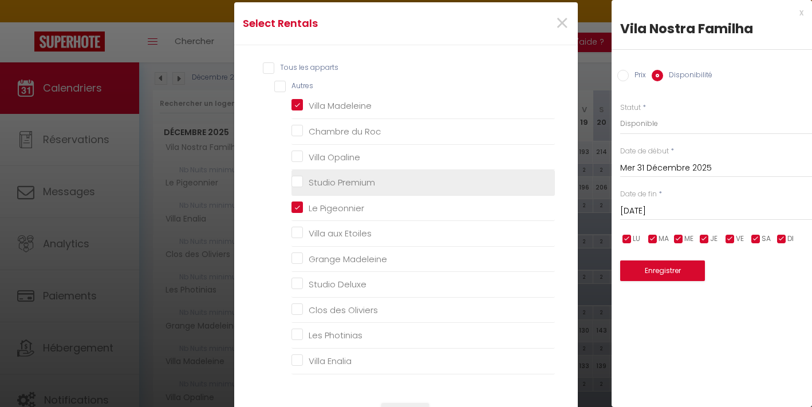
checkbox Roc "false"
checkbox Opaline "false"
checkbox Premium "false"
checkbox Etoiles "false"
checkbox Madeleine "false"
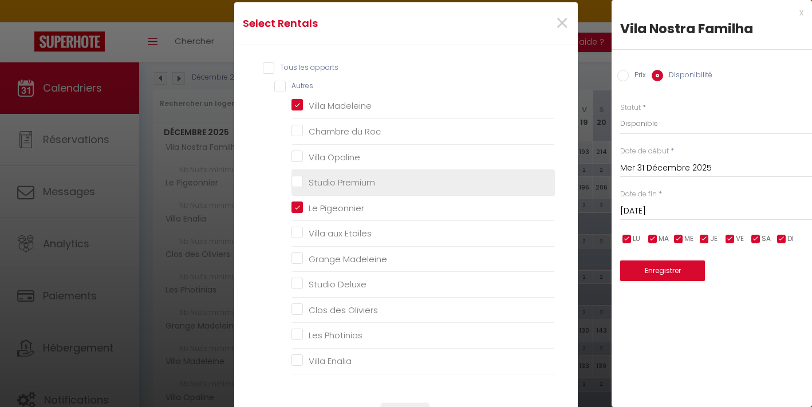
checkbox Deluxe "false"
checkbox Oliviers "false"
checkbox Photinias "false"
checkbox Enalia "false"
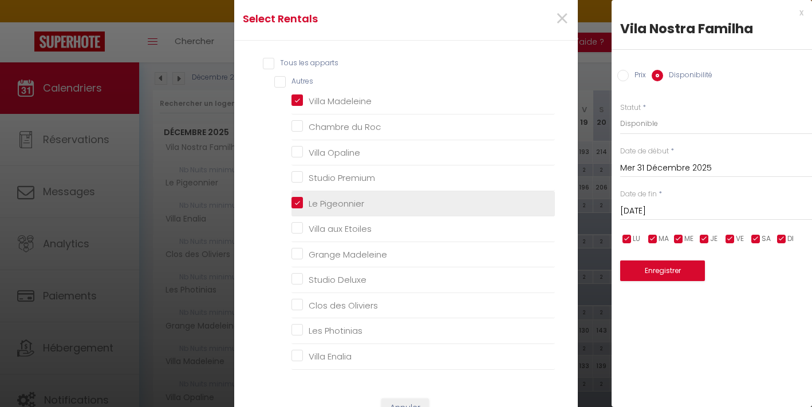
scroll to position [23, 0]
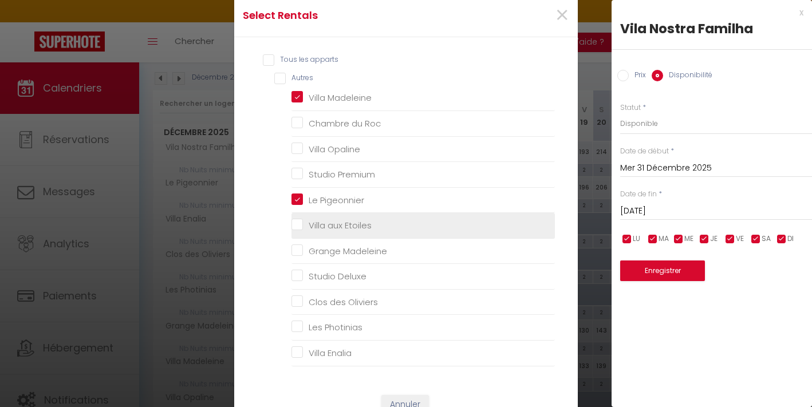
click at [354, 221] on Etoiles "Villa aux Etoiles" at bounding box center [424, 225] width 264 height 11
checkbox Etoiles "true"
checkbox Roc "false"
checkbox Opaline "false"
checkbox Premium "false"
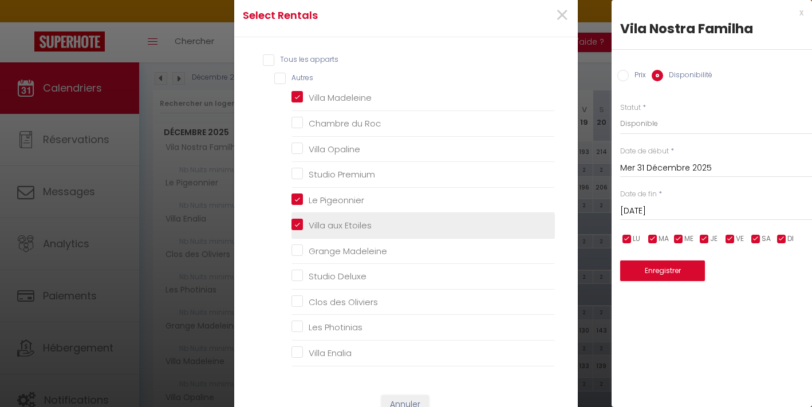
checkbox Madeleine "false"
checkbox Deluxe "false"
checkbox Oliviers "false"
checkbox Photinias "false"
checkbox Enalia "false"
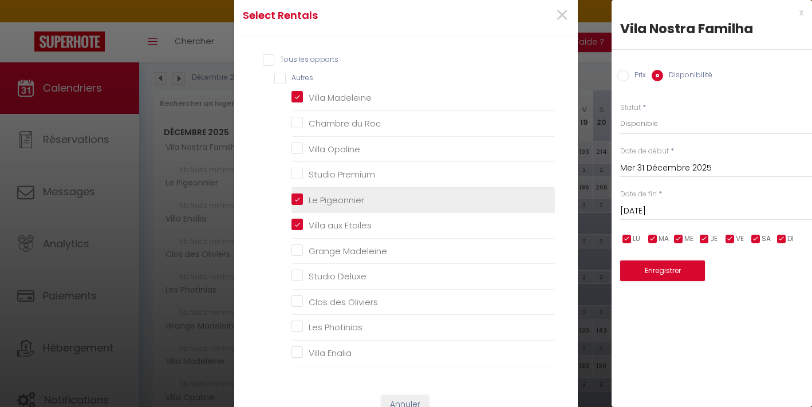
scroll to position [36, 0]
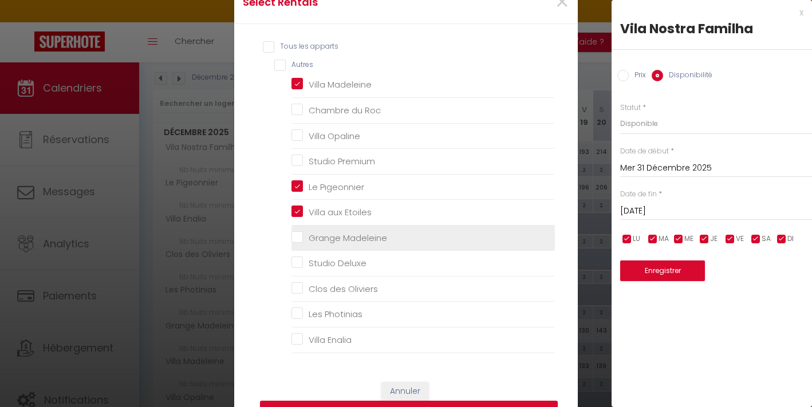
click at [360, 231] on label "Grange Madeleine" at bounding box center [345, 238] width 84 height 14
click at [360, 233] on Madeleine "Grange Madeleine" at bounding box center [424, 238] width 264 height 11
checkbox Madeleine "true"
checkbox Roc "false"
checkbox Opaline "false"
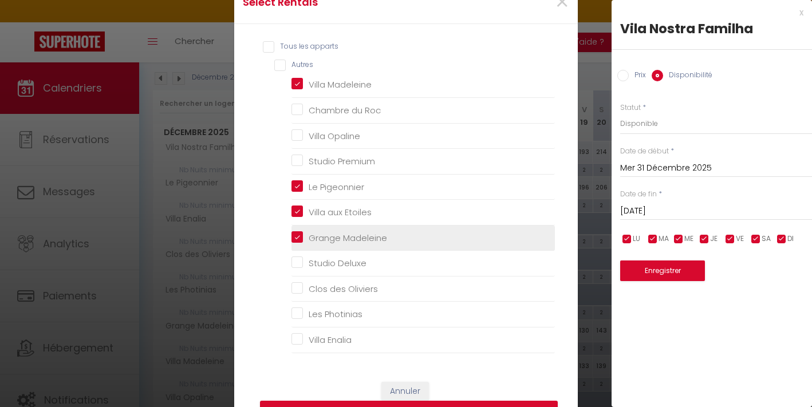
checkbox Premium "false"
checkbox Deluxe "false"
checkbox Oliviers "false"
checkbox Photinias "false"
checkbox Enalia "false"
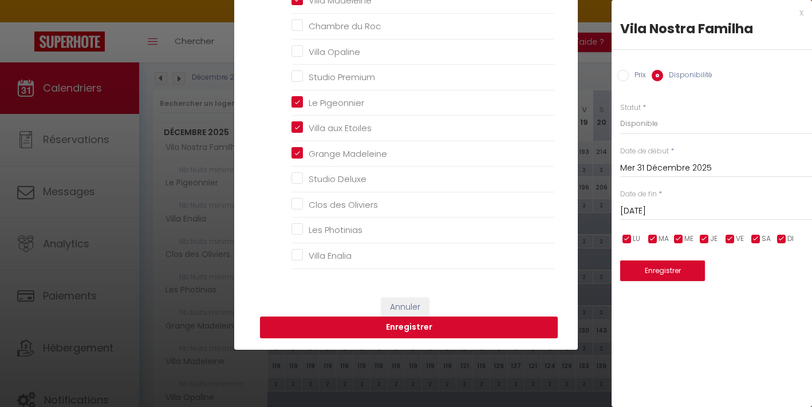
scroll to position [123, 0]
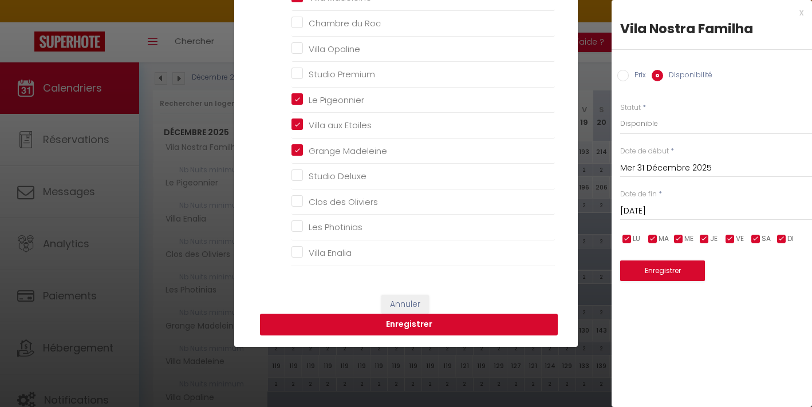
click at [358, 328] on button "Enregistrer" at bounding box center [409, 325] width 298 height 22
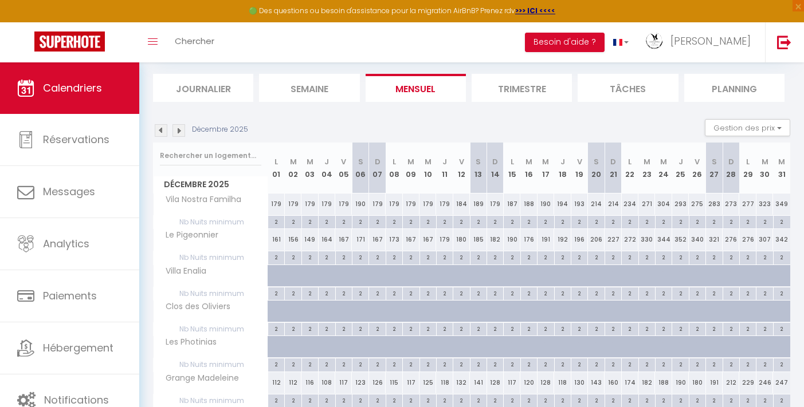
scroll to position [18, 0]
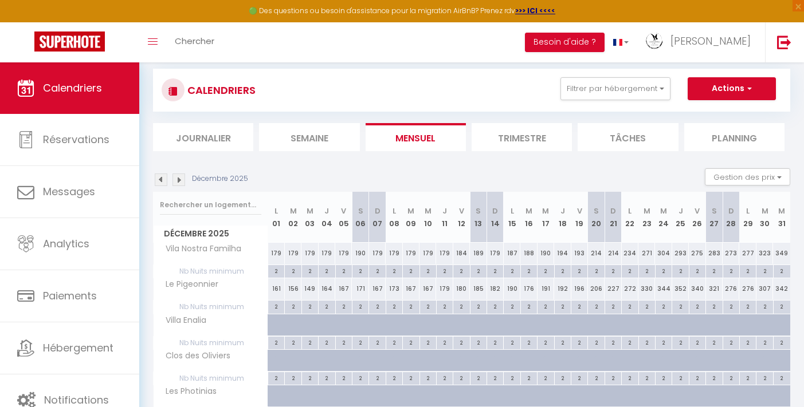
click at [163, 178] on img at bounding box center [161, 180] width 13 height 13
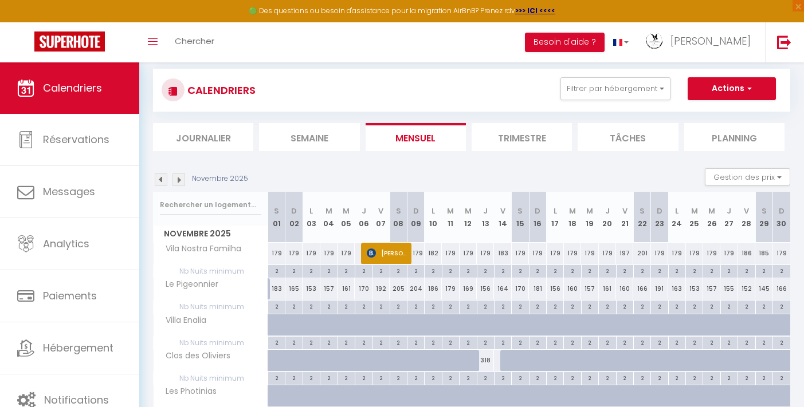
click at [163, 178] on img at bounding box center [161, 180] width 13 height 13
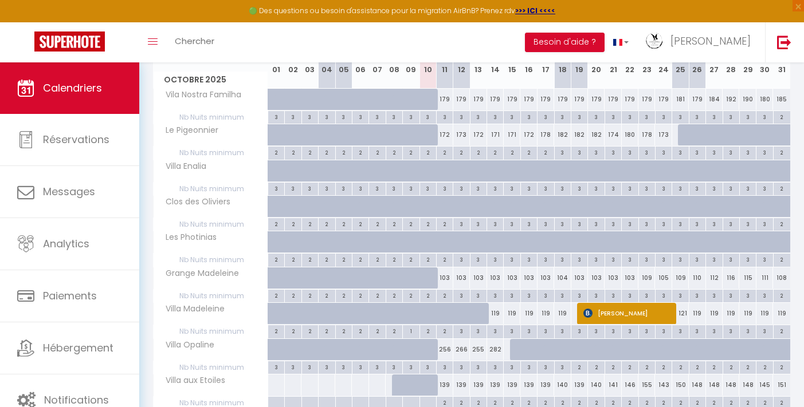
scroll to position [187, 0]
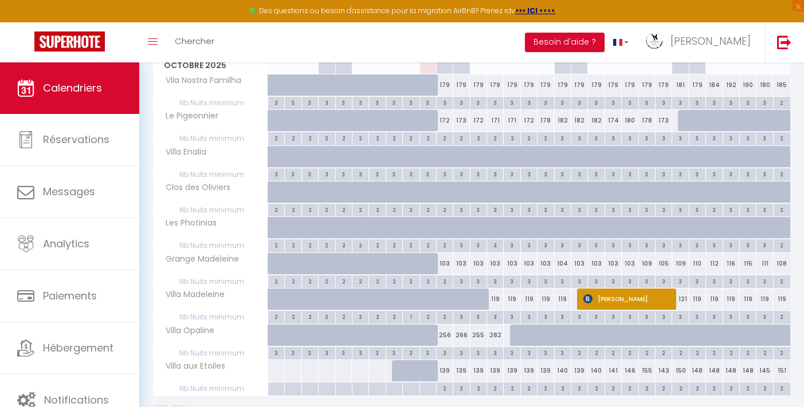
click at [465, 281] on div "3" at bounding box center [461, 281] width 16 height 11
type input "3"
type input "Dim 12 Octobre 2025"
type input "Lun 13 Octobre 2025"
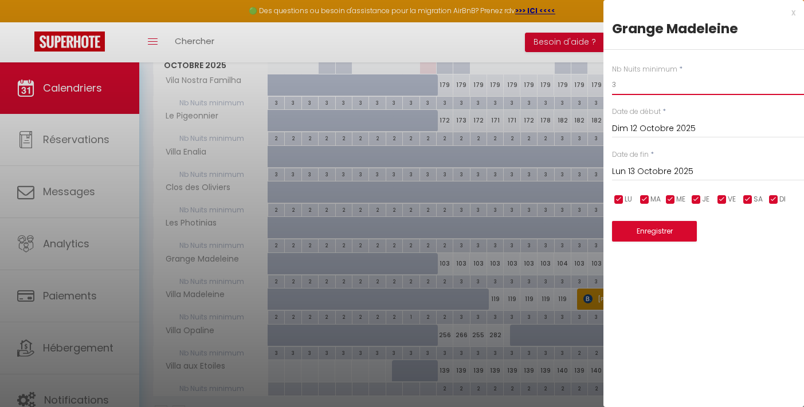
drag, startPoint x: 629, startPoint y: 84, endPoint x: 612, endPoint y: 84, distance: 16.6
click at [612, 84] on input "3" at bounding box center [708, 84] width 192 height 21
type input "2"
click at [657, 170] on input "Lun 13 Octobre 2025" at bounding box center [708, 171] width 192 height 15
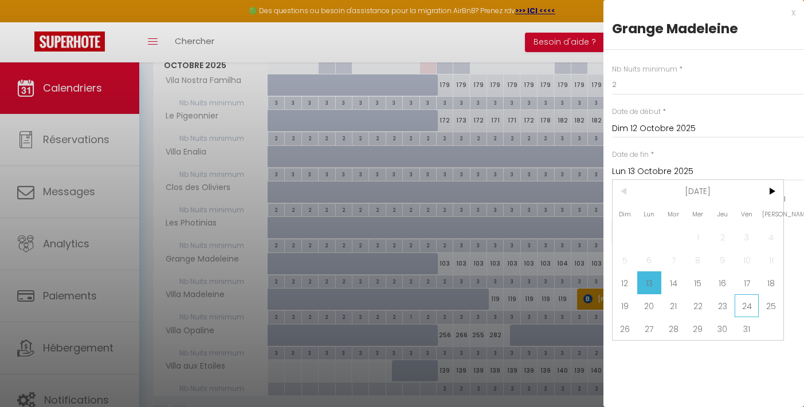
click at [739, 302] on span "24" at bounding box center [747, 306] width 25 height 23
type input "Ven 24 Octobre 2025"
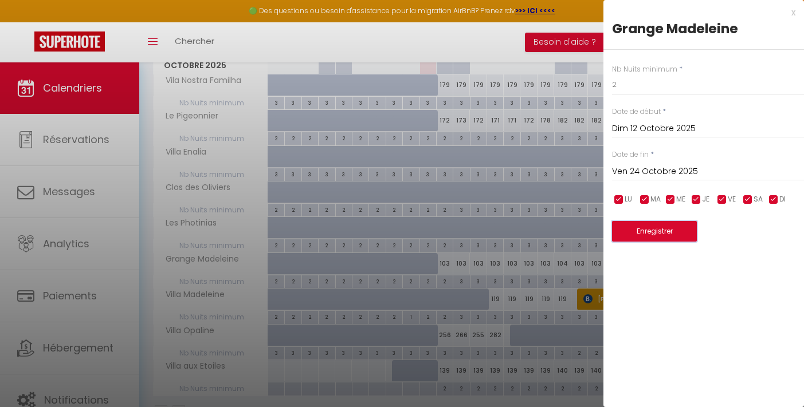
click at [661, 235] on button "Enregistrer" at bounding box center [654, 231] width 85 height 21
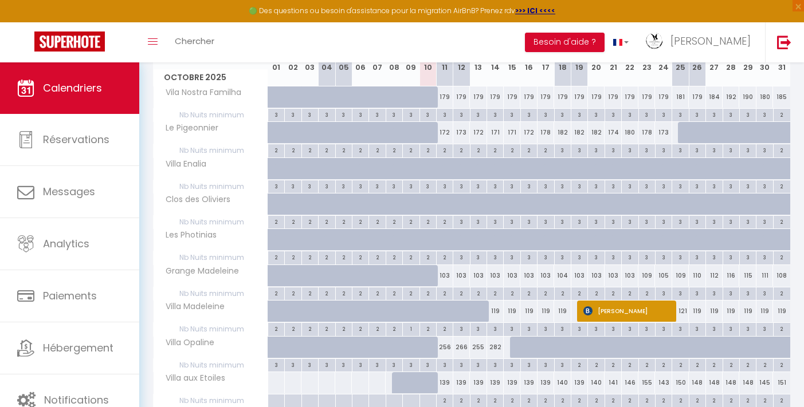
scroll to position [177, 0]
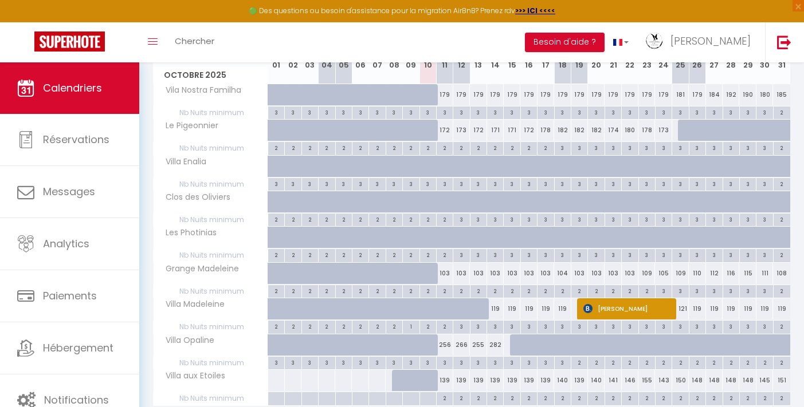
click at [498, 326] on div "3" at bounding box center [495, 326] width 16 height 11
type input "3"
type input "[DATE]"
type input "Mer 15 Octobre 2025"
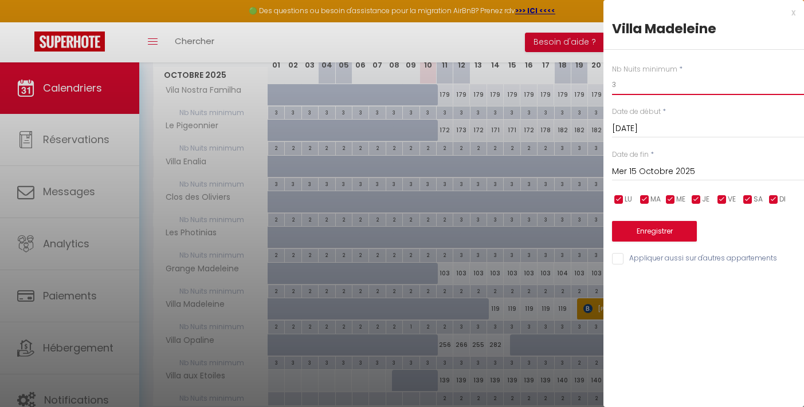
drag, startPoint x: 630, startPoint y: 87, endPoint x: 582, endPoint y: 84, distance: 47.6
click at [582, 84] on body "🟢 Des questions ou besoin d'assistance pour la migration AirBnB? Prenez rdv >>>…" at bounding box center [402, 169] width 804 height 568
type input "2"
click at [700, 173] on input "Mer 15 Octobre 2025" at bounding box center [708, 171] width 192 height 15
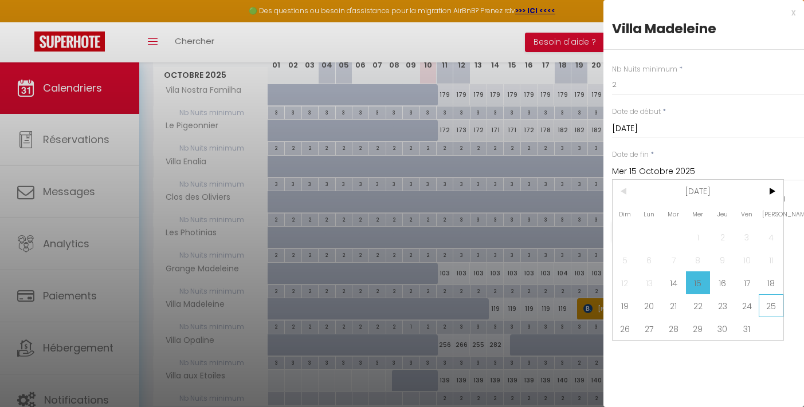
click at [763, 306] on span "25" at bounding box center [771, 306] width 25 height 23
type input "Sam 25 Octobre 2025"
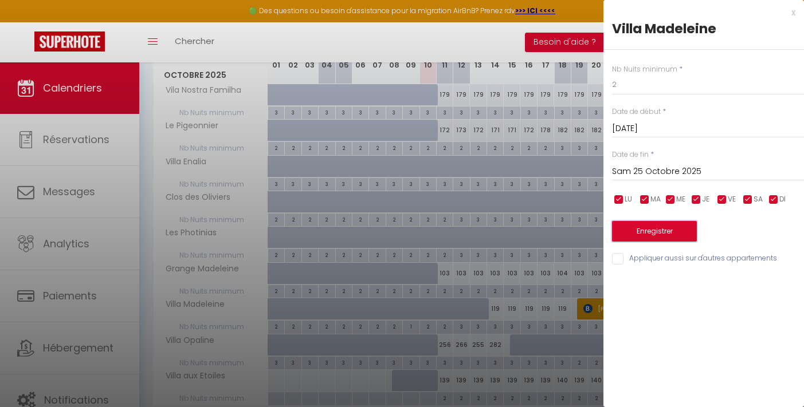
click at [644, 226] on button "Enregistrer" at bounding box center [654, 231] width 85 height 21
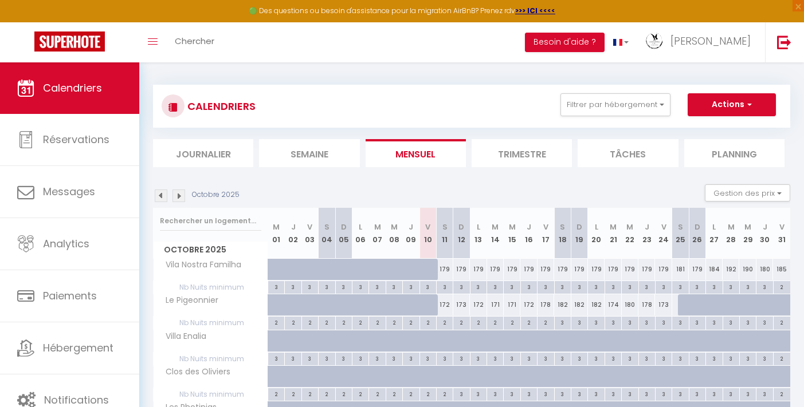
scroll to position [0, 0]
